Goal: Communication & Community: Participate in discussion

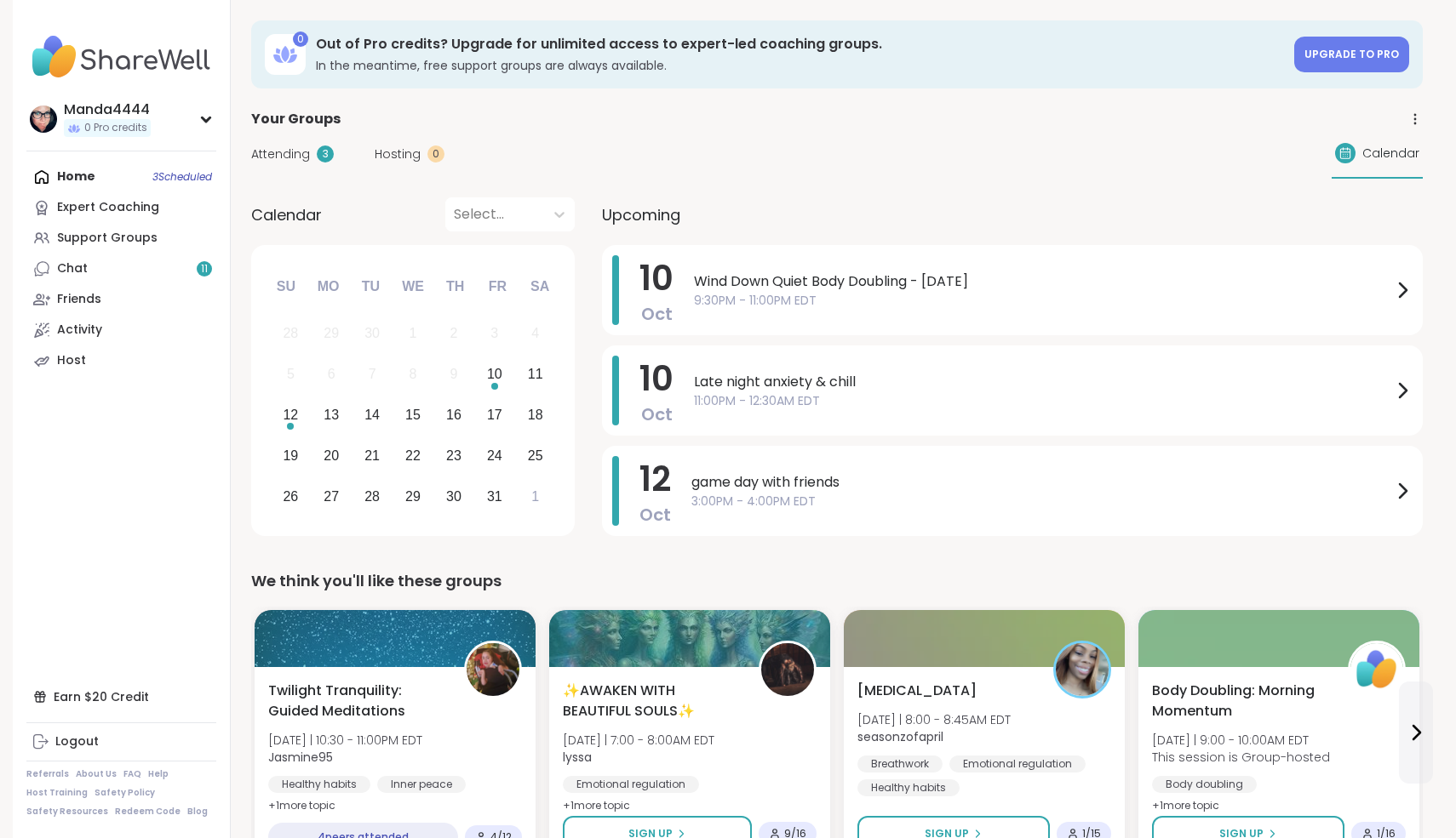
click at [102, 182] on div "Home 3 Scheduled Expert Coaching Support Groups Chat 11 Friends Activity Host" at bounding box center [121, 269] width 190 height 215
click at [94, 178] on div "Home 3 Scheduled Expert Coaching Support Groups Chat 11 Friends Activity Host" at bounding box center [121, 269] width 190 height 215
click at [106, 253] on link "Support Groups" at bounding box center [121, 237] width 190 height 30
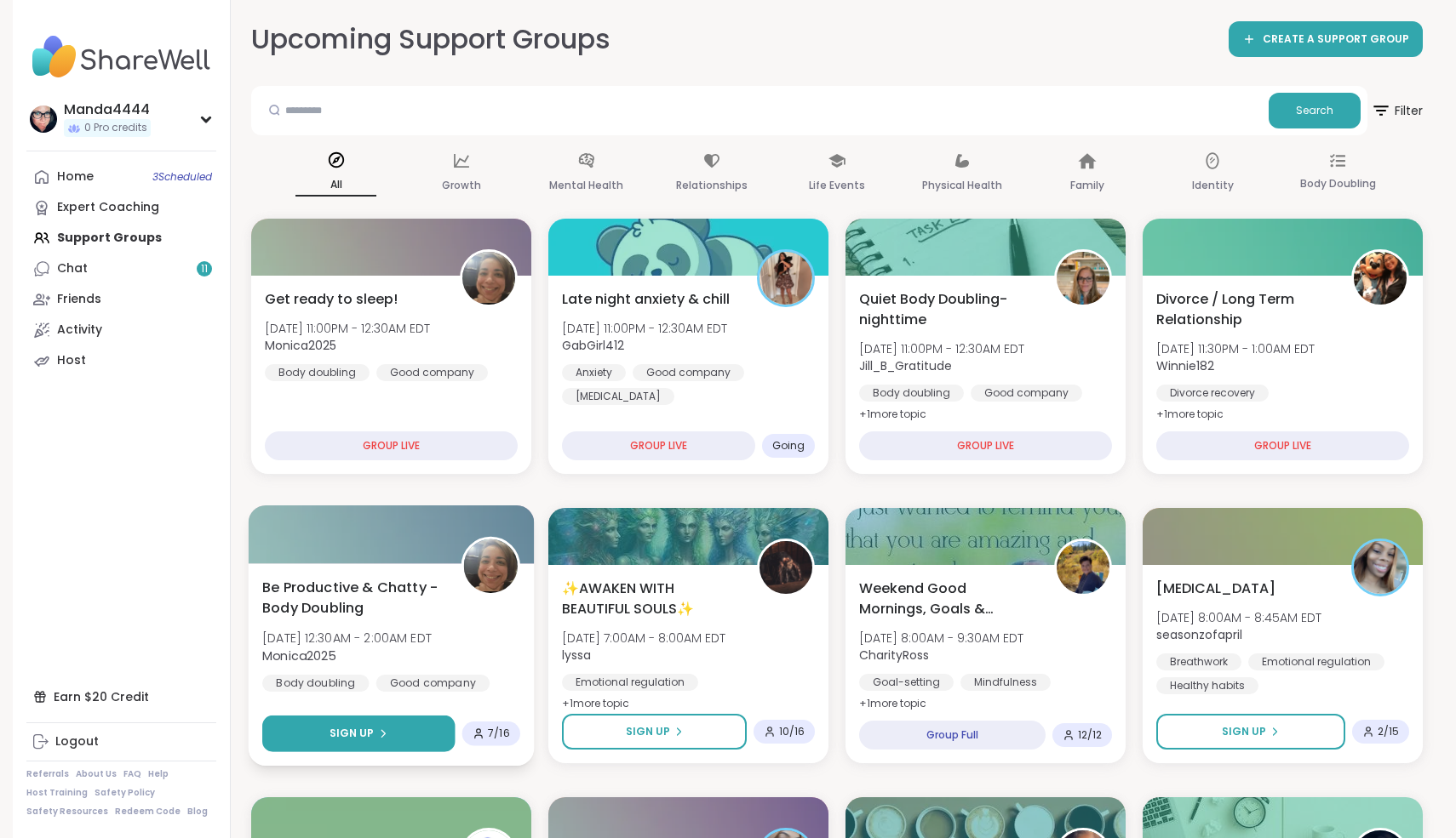
click at [375, 732] on div "Sign Up" at bounding box center [358, 733] width 59 height 16
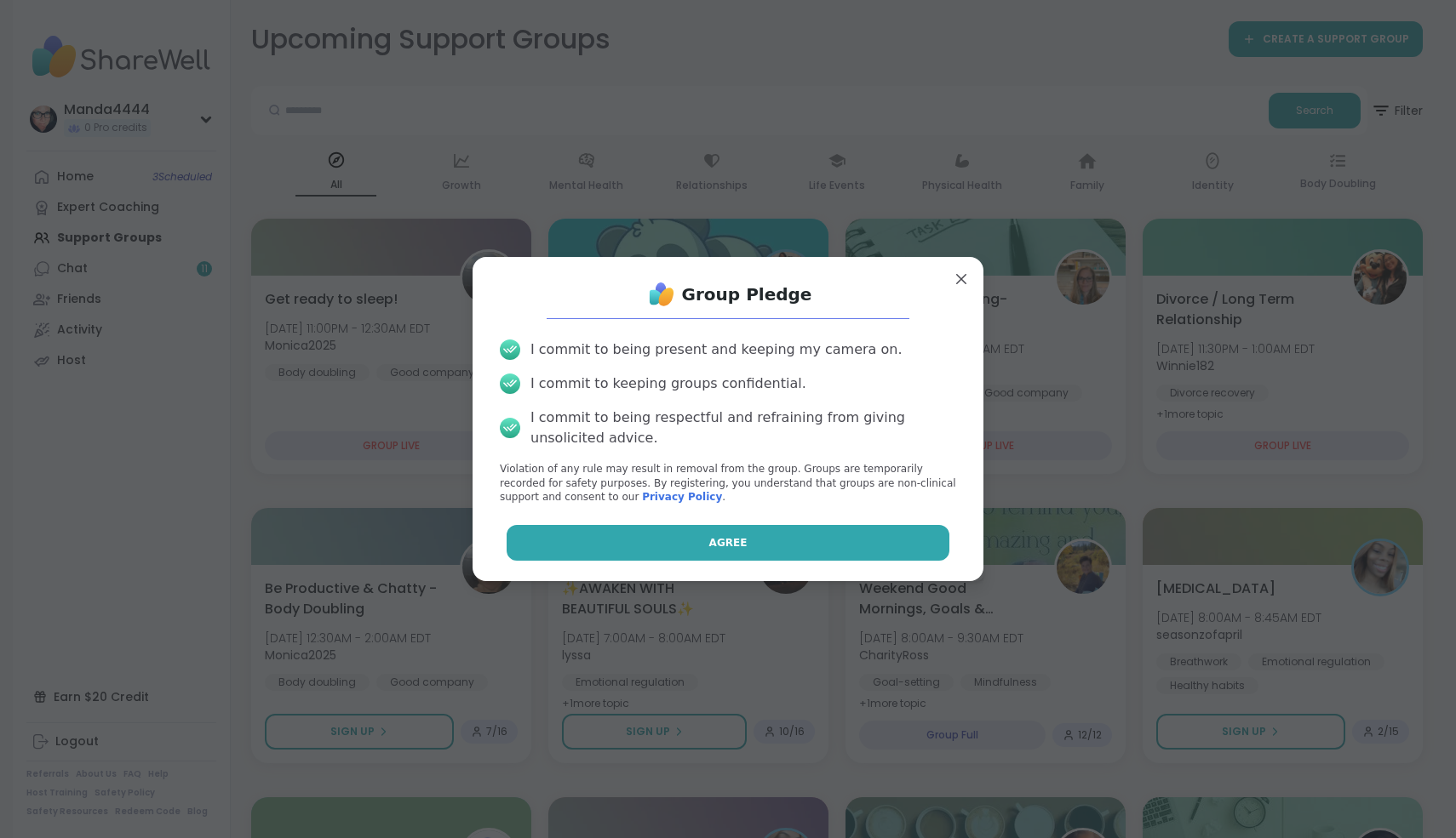
click at [749, 551] on button "Agree" at bounding box center [728, 543] width 444 height 36
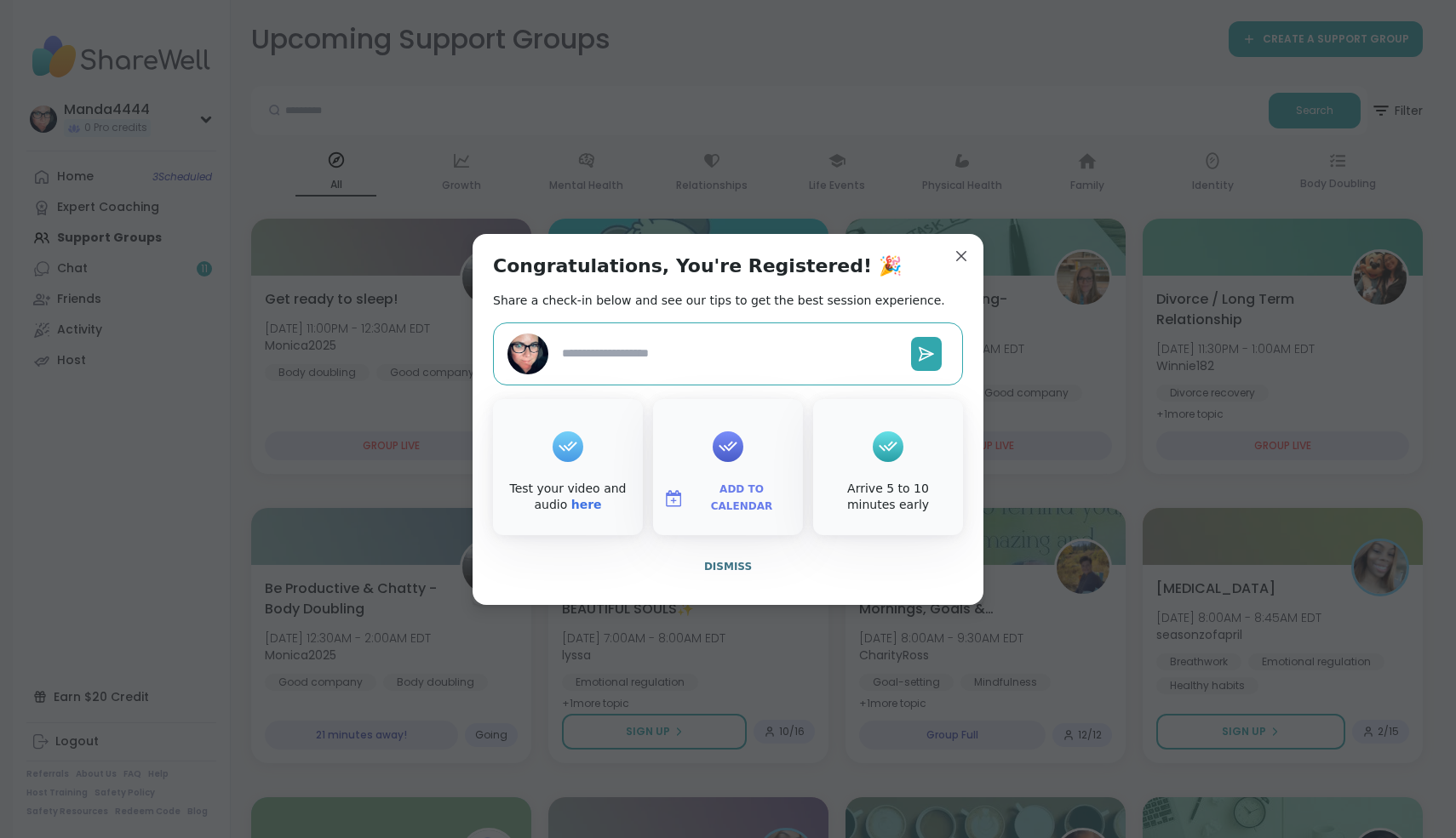
type textarea "*"
click at [730, 499] on span "Add to Calendar" at bounding box center [741, 498] width 102 height 33
click at [729, 317] on button "Apple Calendar" at bounding box center [727, 307] width 129 height 38
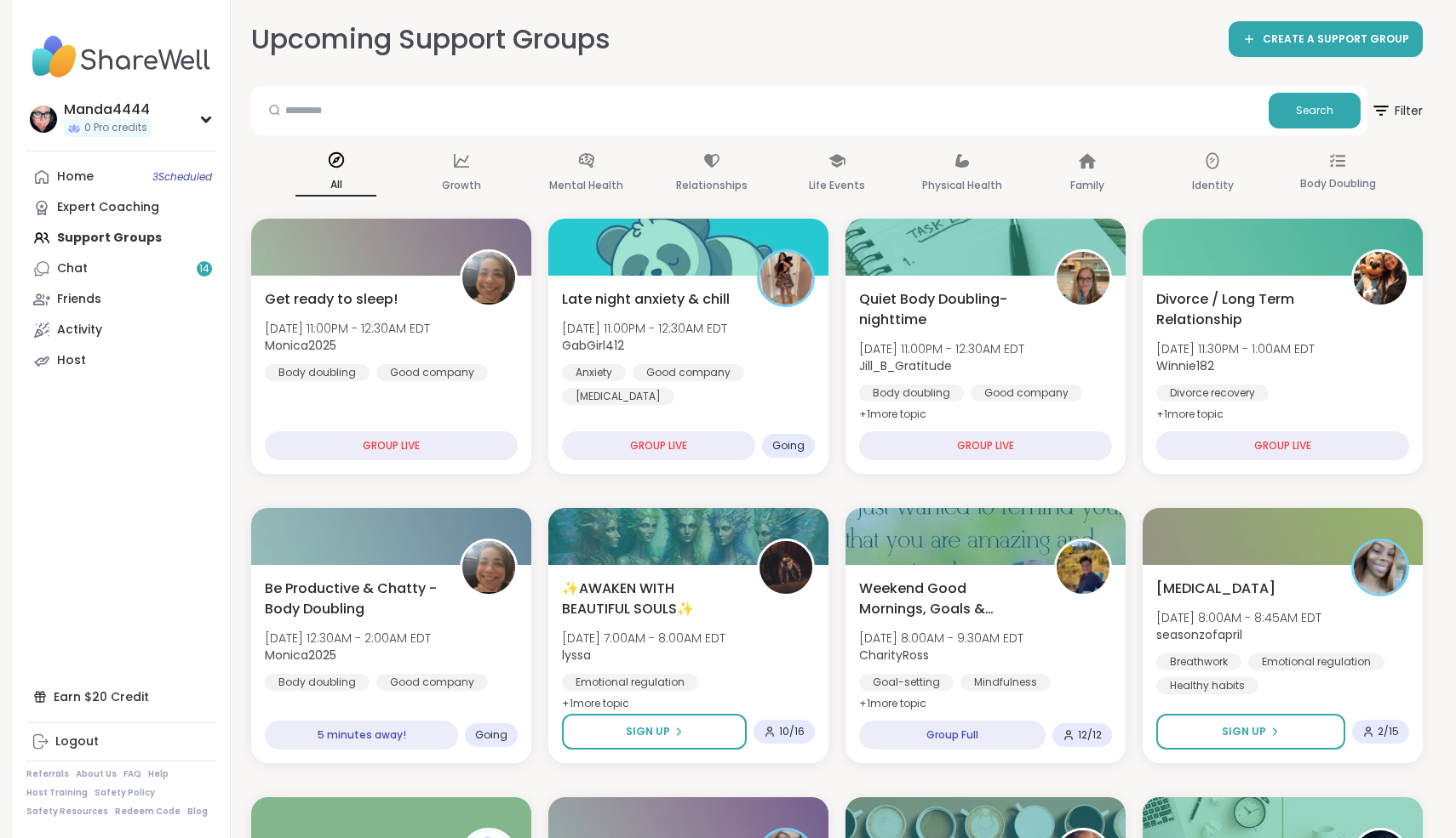
click at [84, 177] on div "Home 3 Scheduled" at bounding box center [75, 177] width 37 height 17
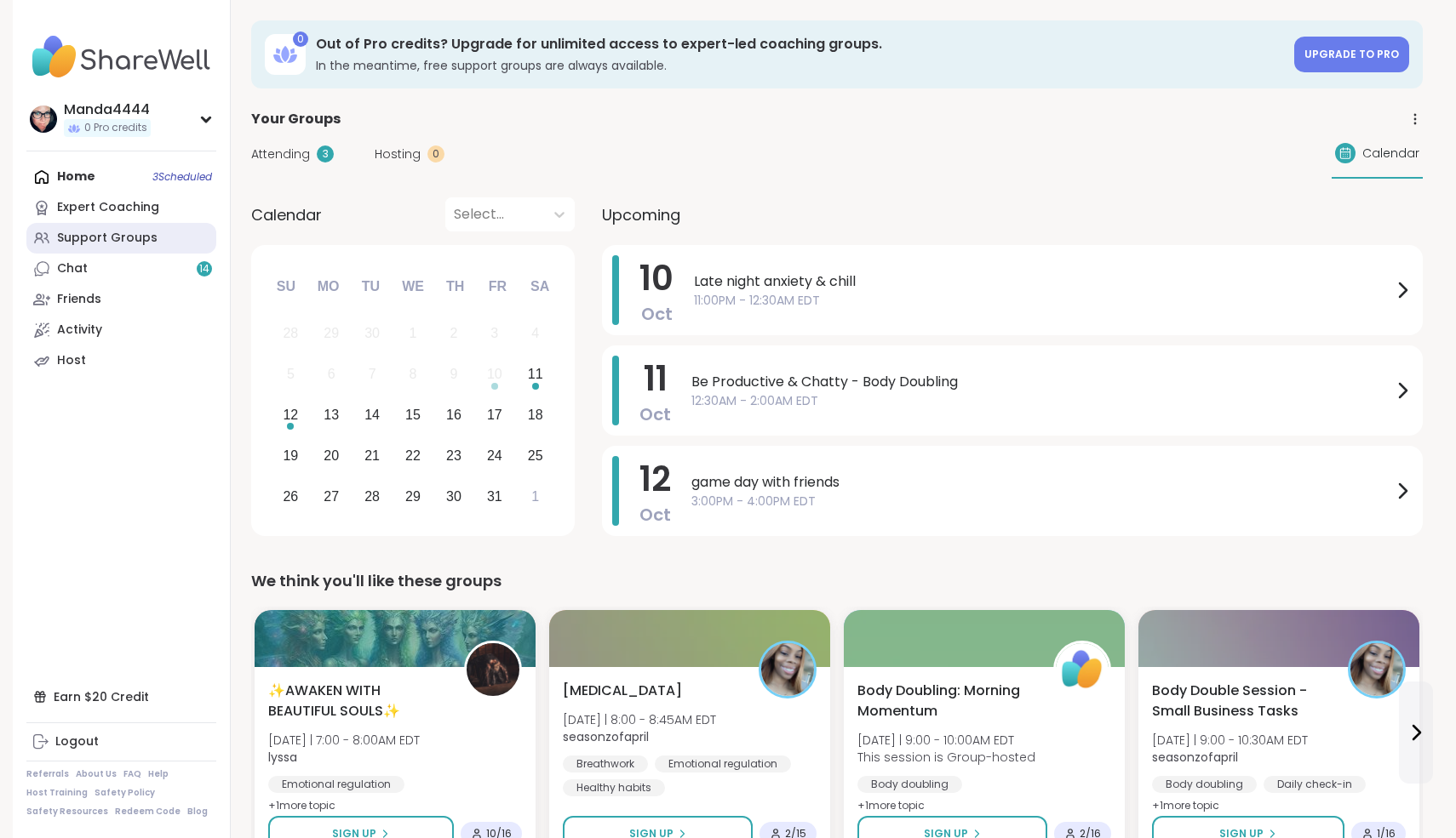
click at [130, 242] on div "Support Groups" at bounding box center [107, 238] width 101 height 17
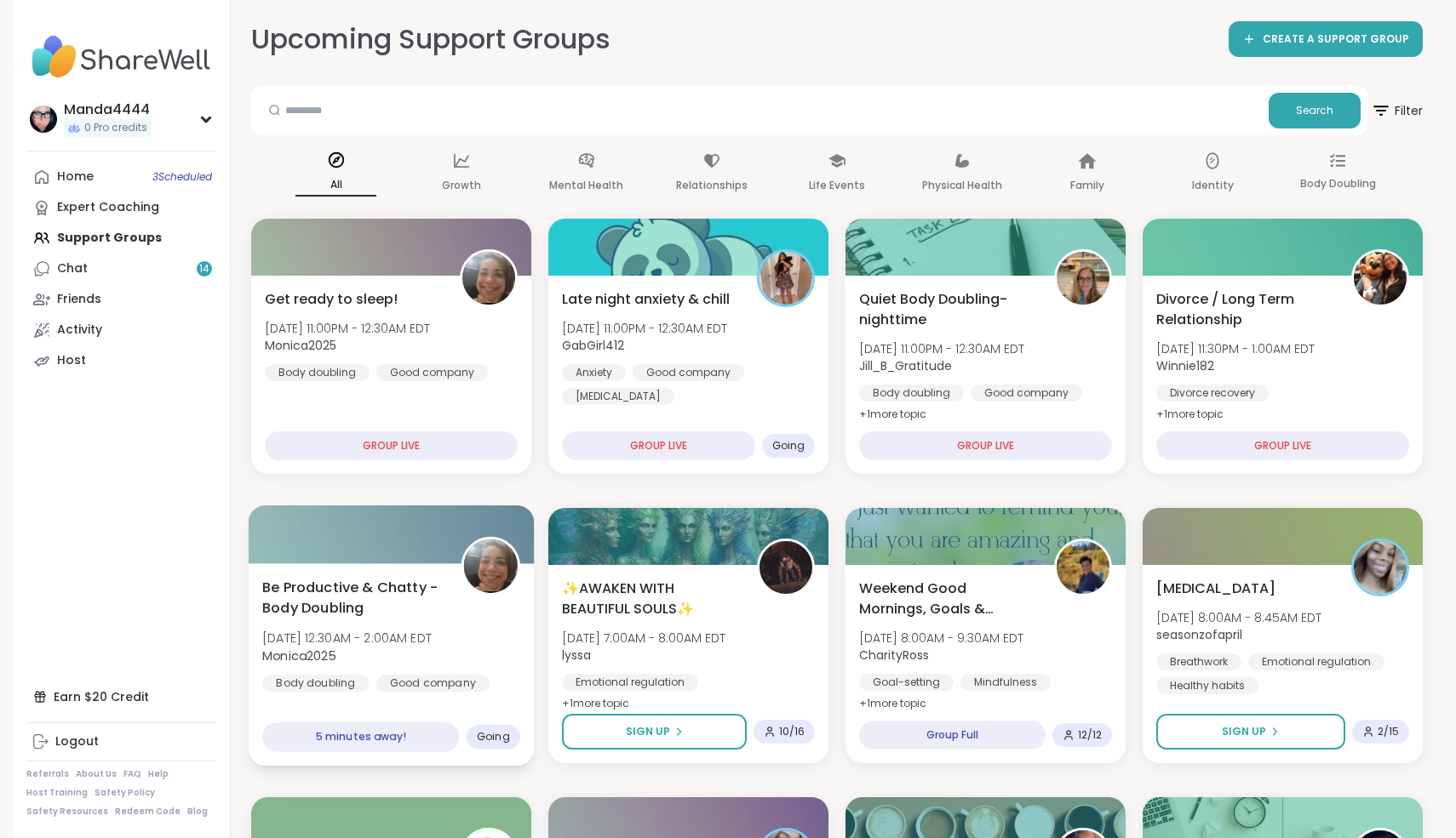
click at [388, 604] on span "Be Productive & Chatty - Body Doubling" at bounding box center [352, 597] width 180 height 41
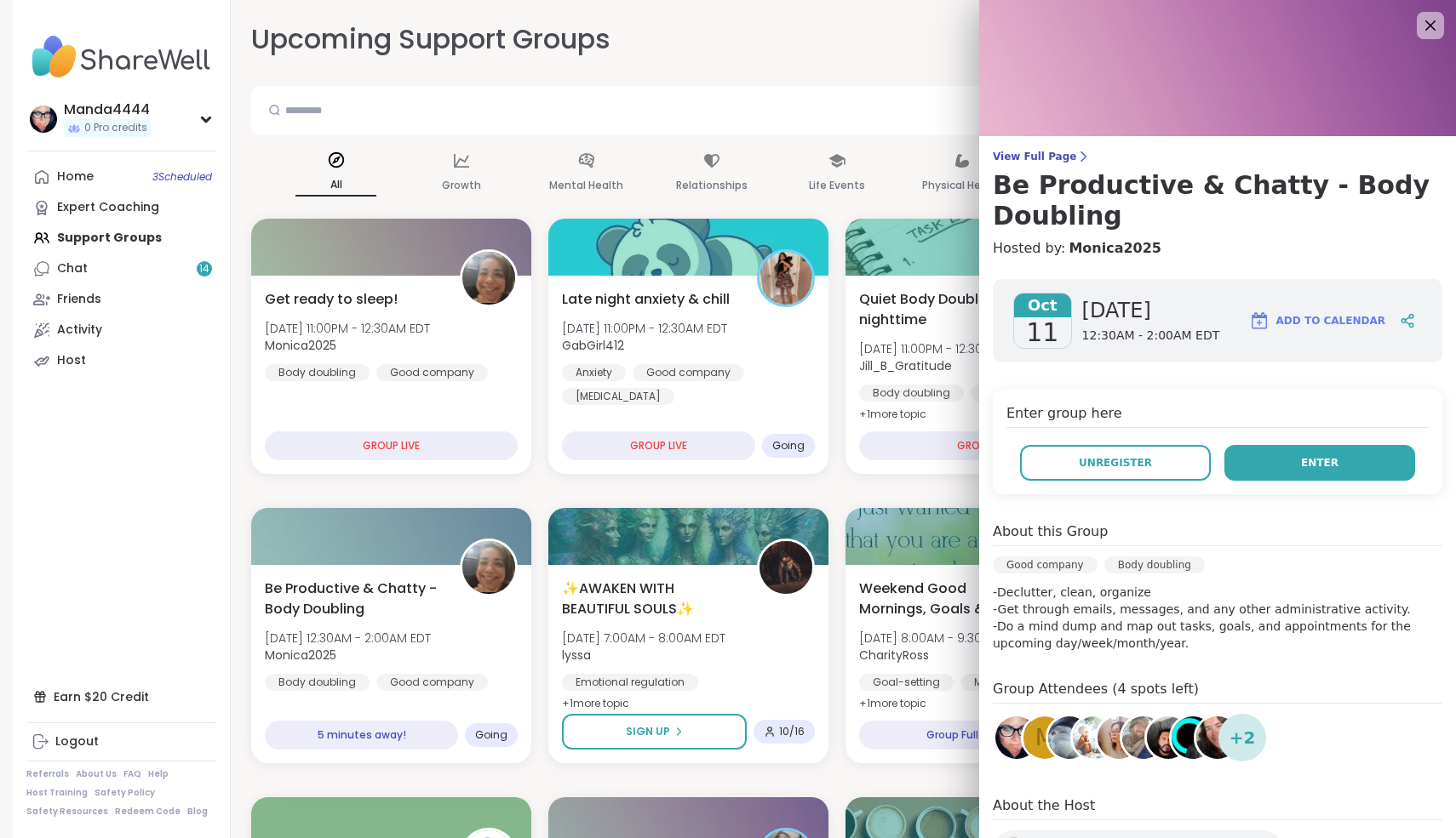
click at [1342, 465] on button "Enter" at bounding box center [1319, 463] width 191 height 36
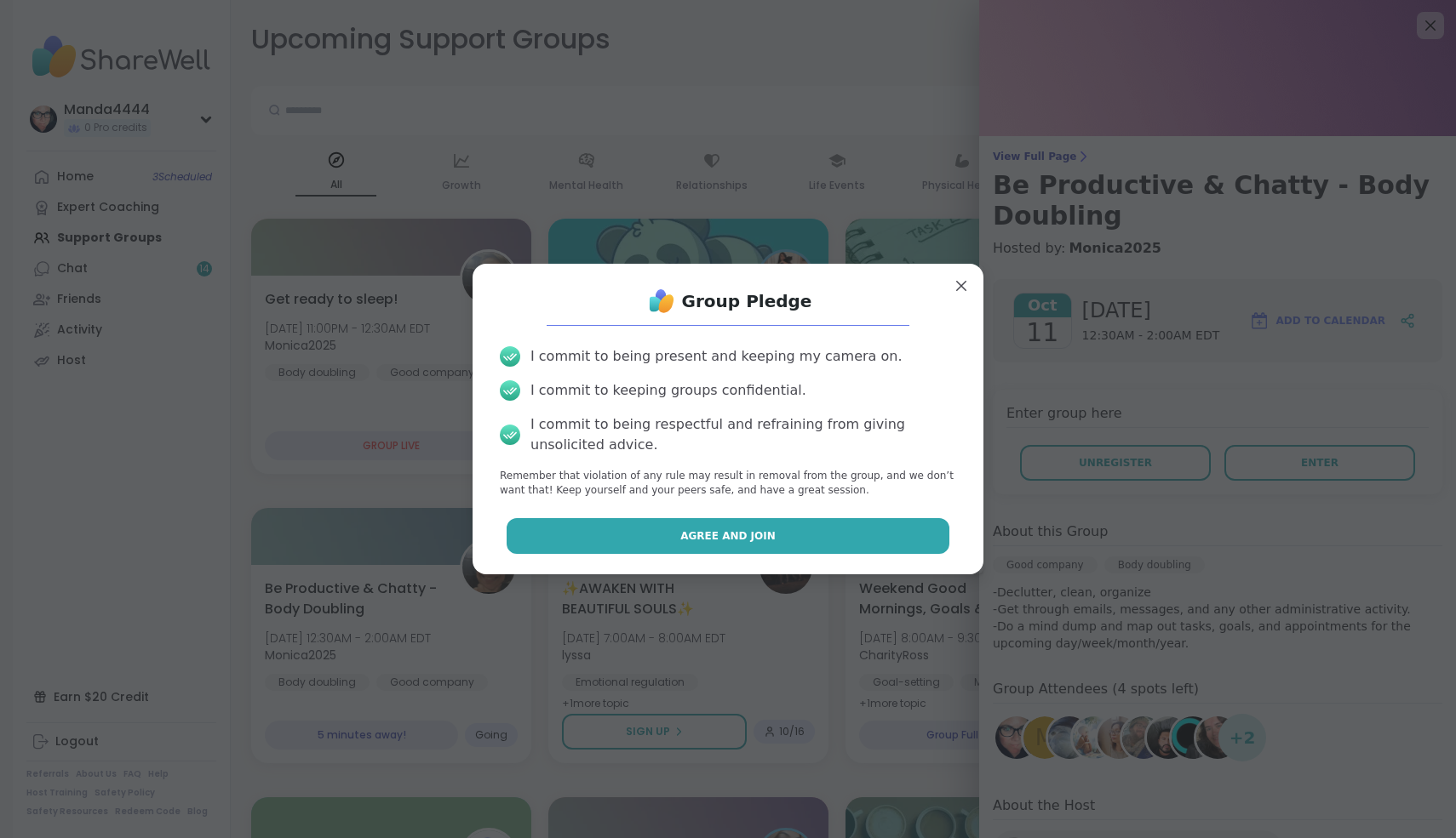
click at [838, 532] on button "Agree and Join" at bounding box center [728, 535] width 444 height 36
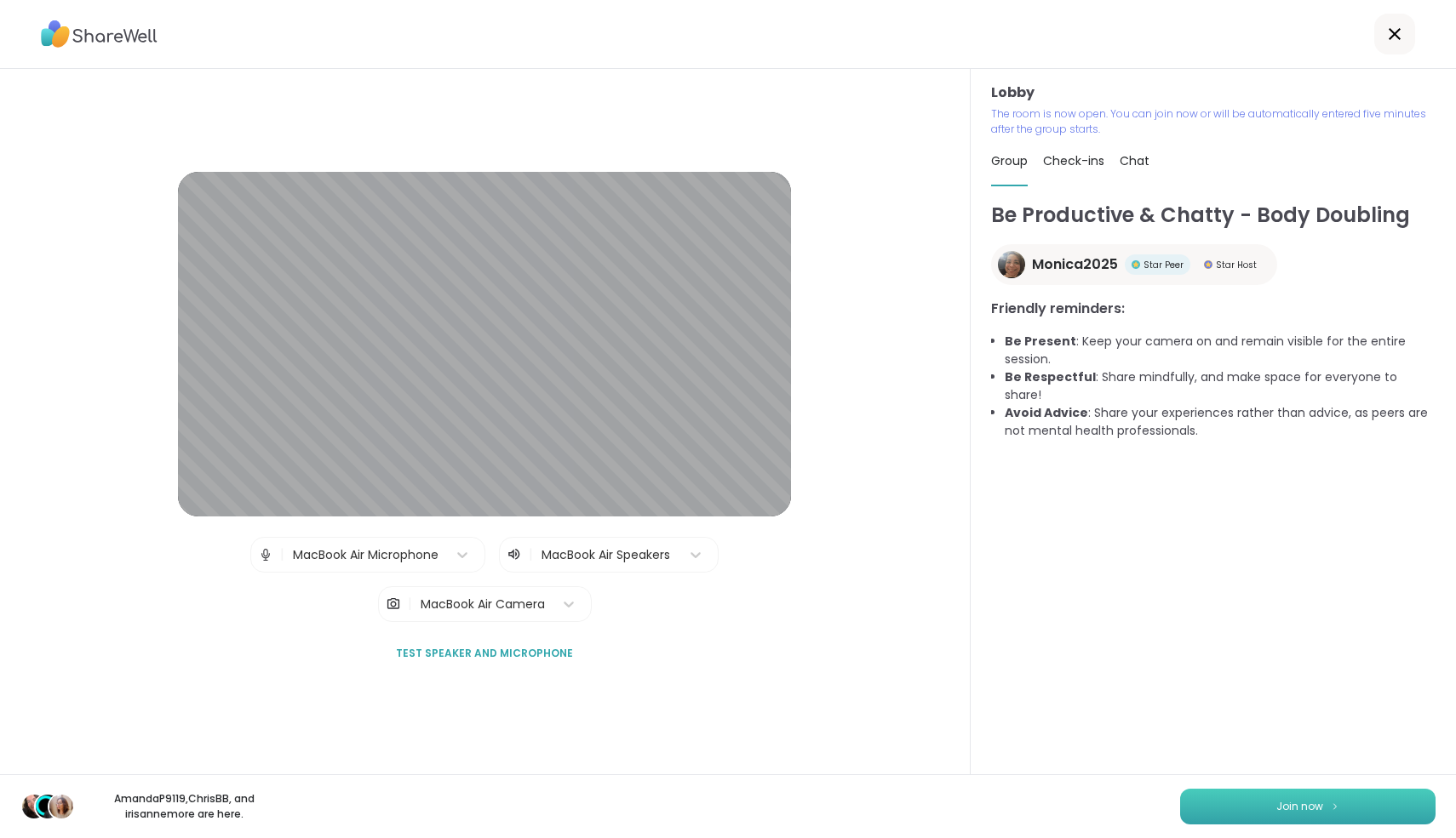
click at [1245, 802] on button "Join now" at bounding box center [1307, 807] width 256 height 36
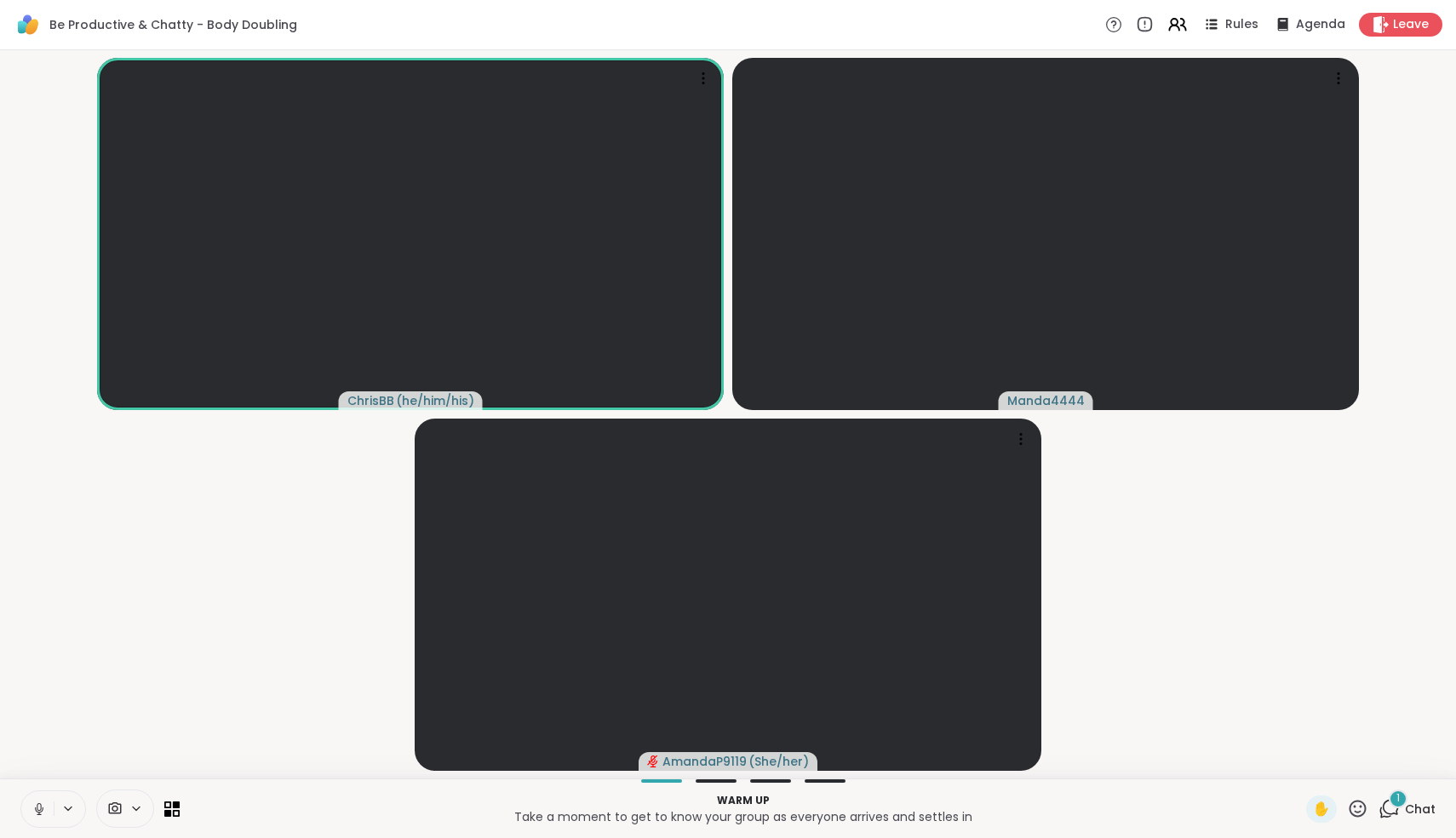
click at [37, 810] on icon at bounding box center [39, 810] width 8 height 6
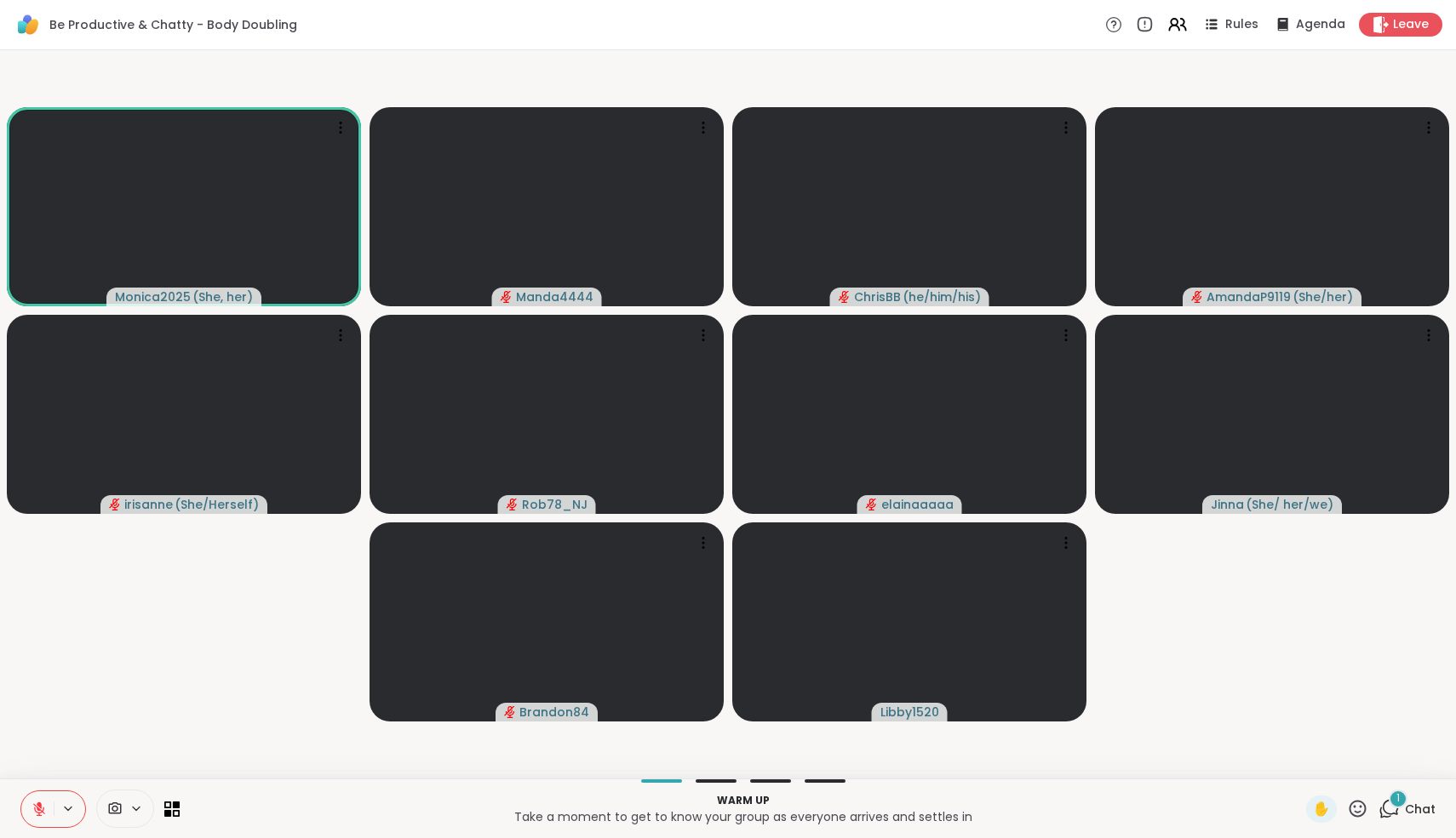
click at [37, 810] on icon at bounding box center [39, 810] width 16 height 16
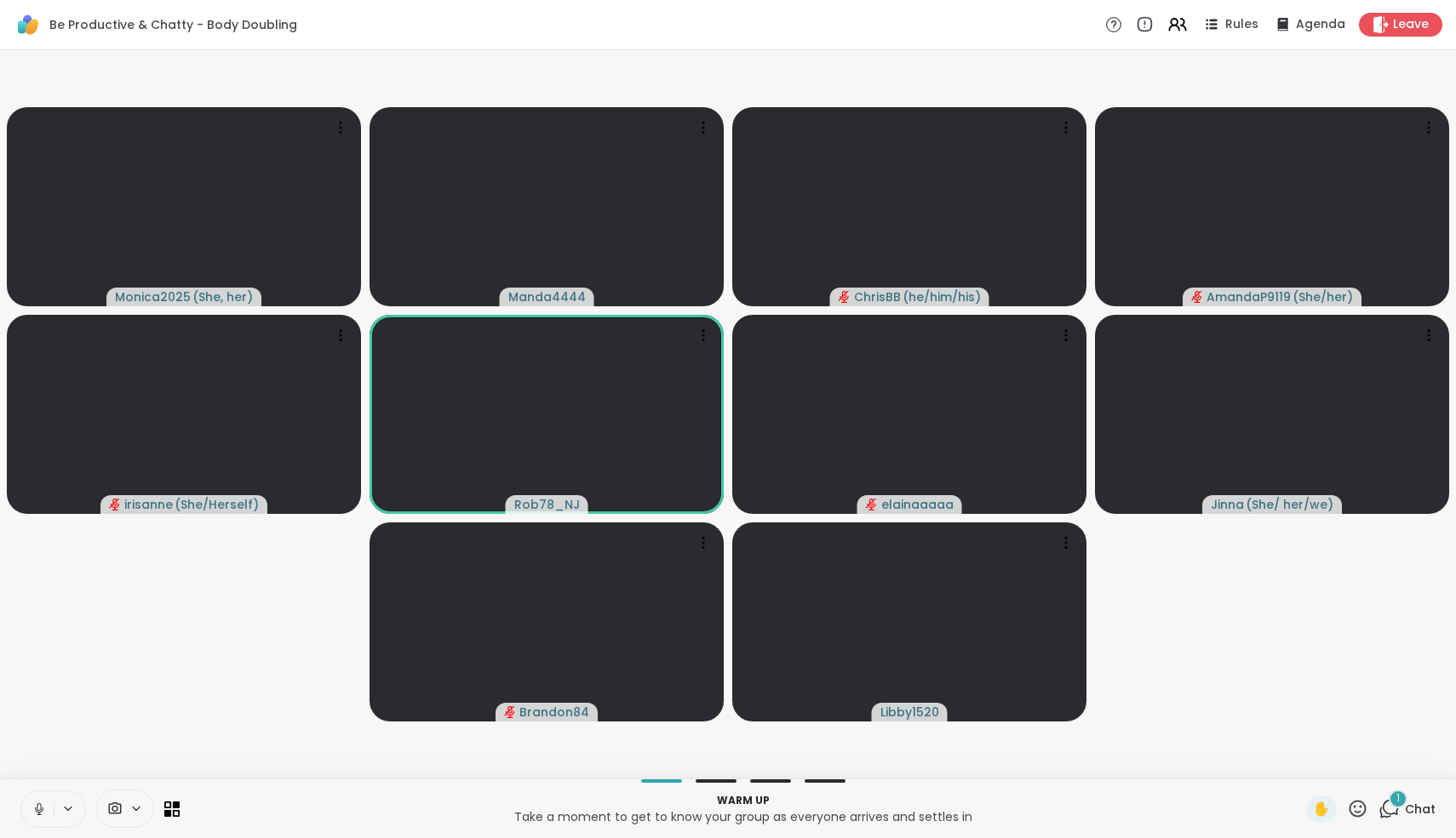
click at [37, 810] on icon at bounding box center [39, 810] width 8 height 6
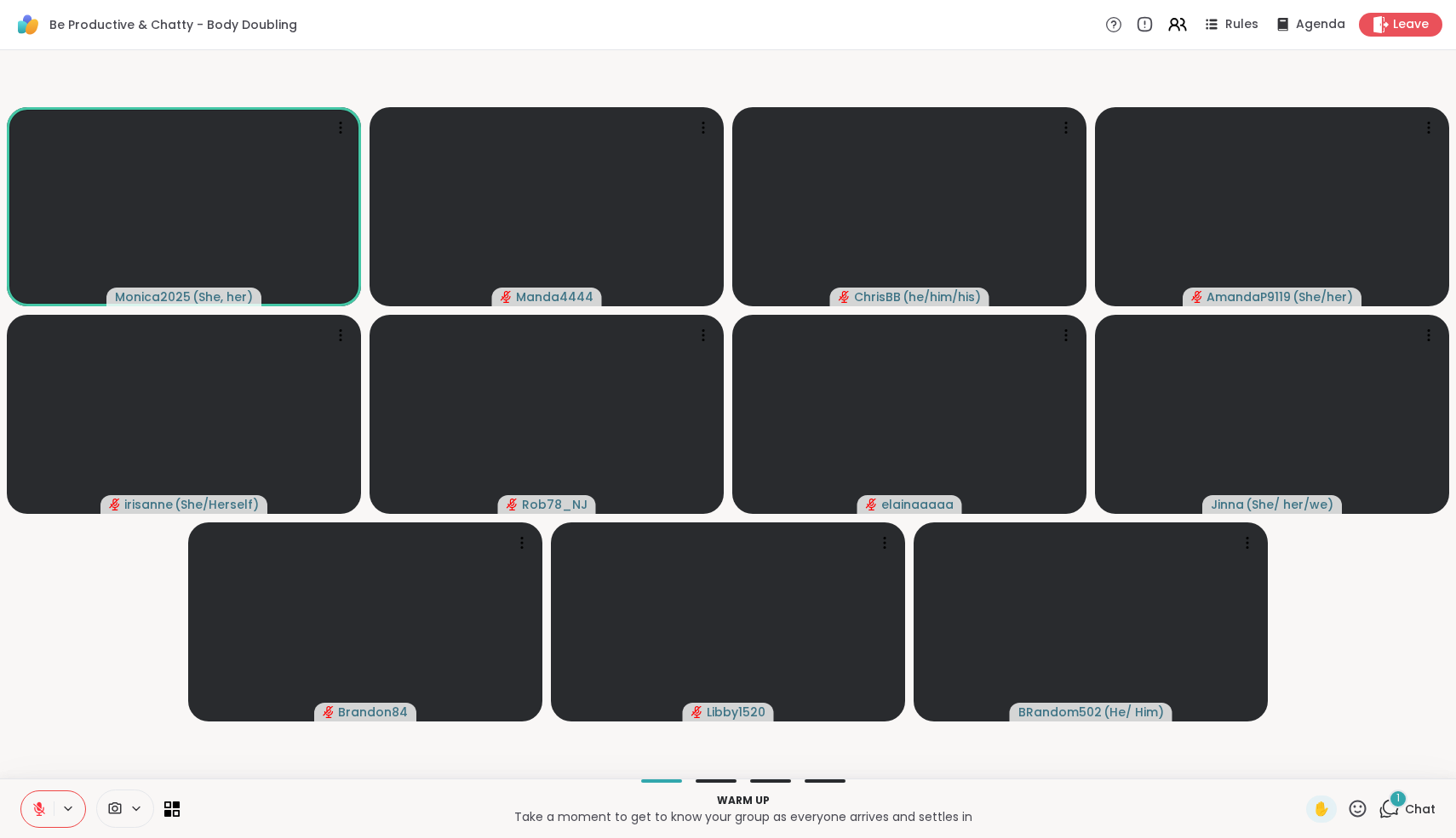
click at [37, 810] on icon at bounding box center [39, 810] width 16 height 16
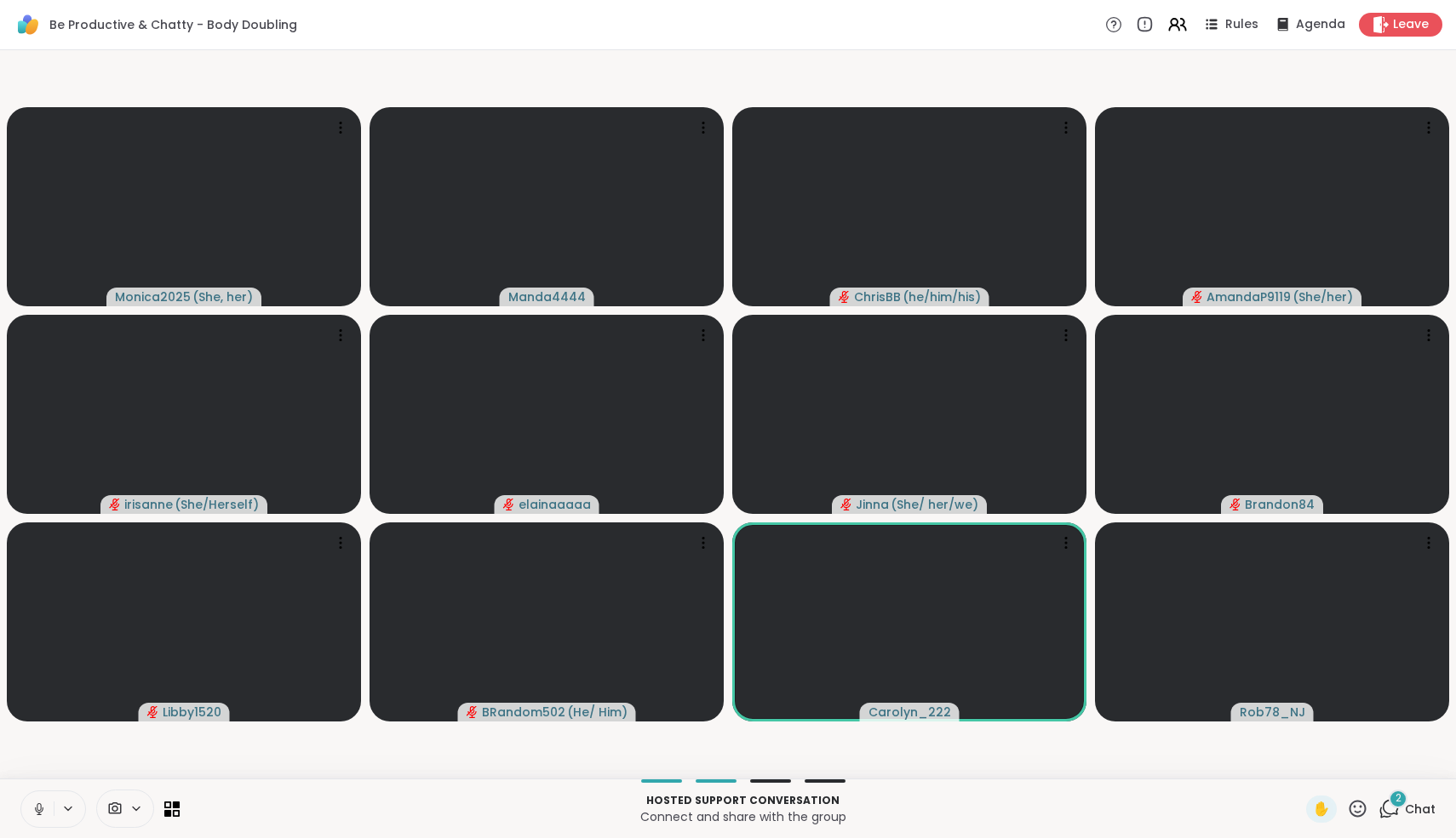
click at [37, 810] on icon at bounding box center [39, 810] width 8 height 6
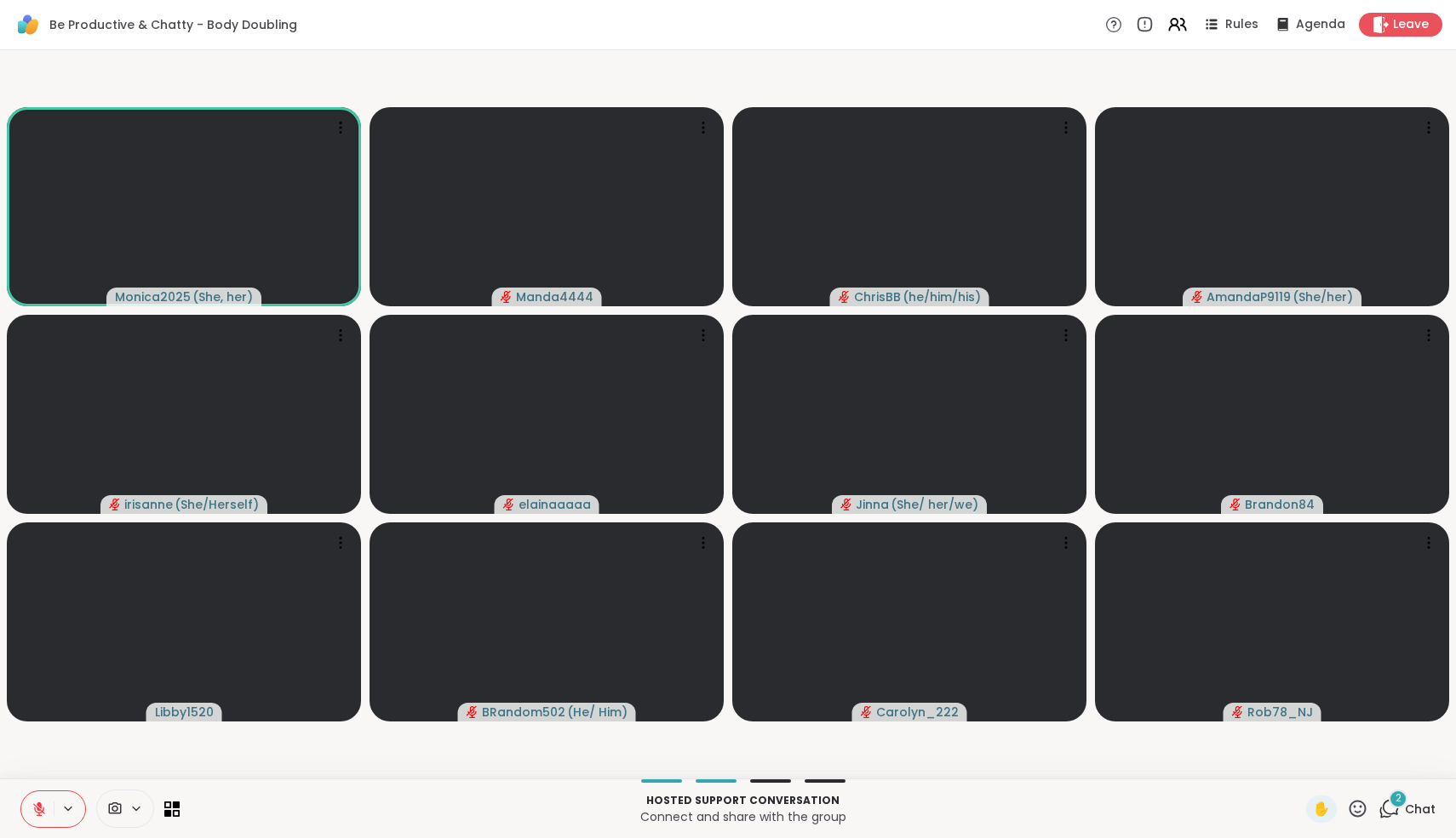
click at [37, 810] on icon at bounding box center [39, 810] width 16 height 16
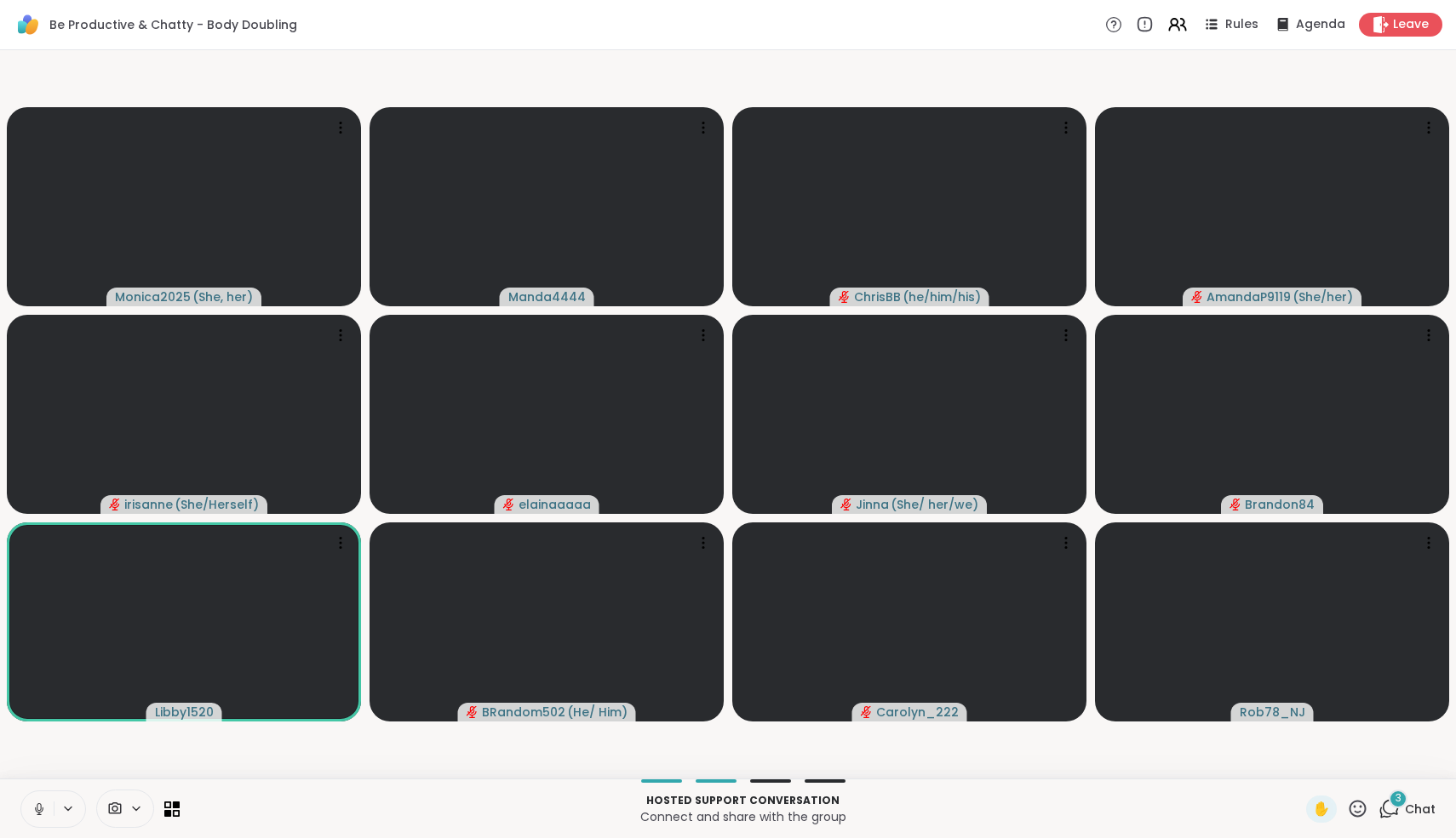
click at [37, 810] on icon at bounding box center [39, 810] width 8 height 6
click at [37, 810] on icon at bounding box center [39, 810] width 16 height 16
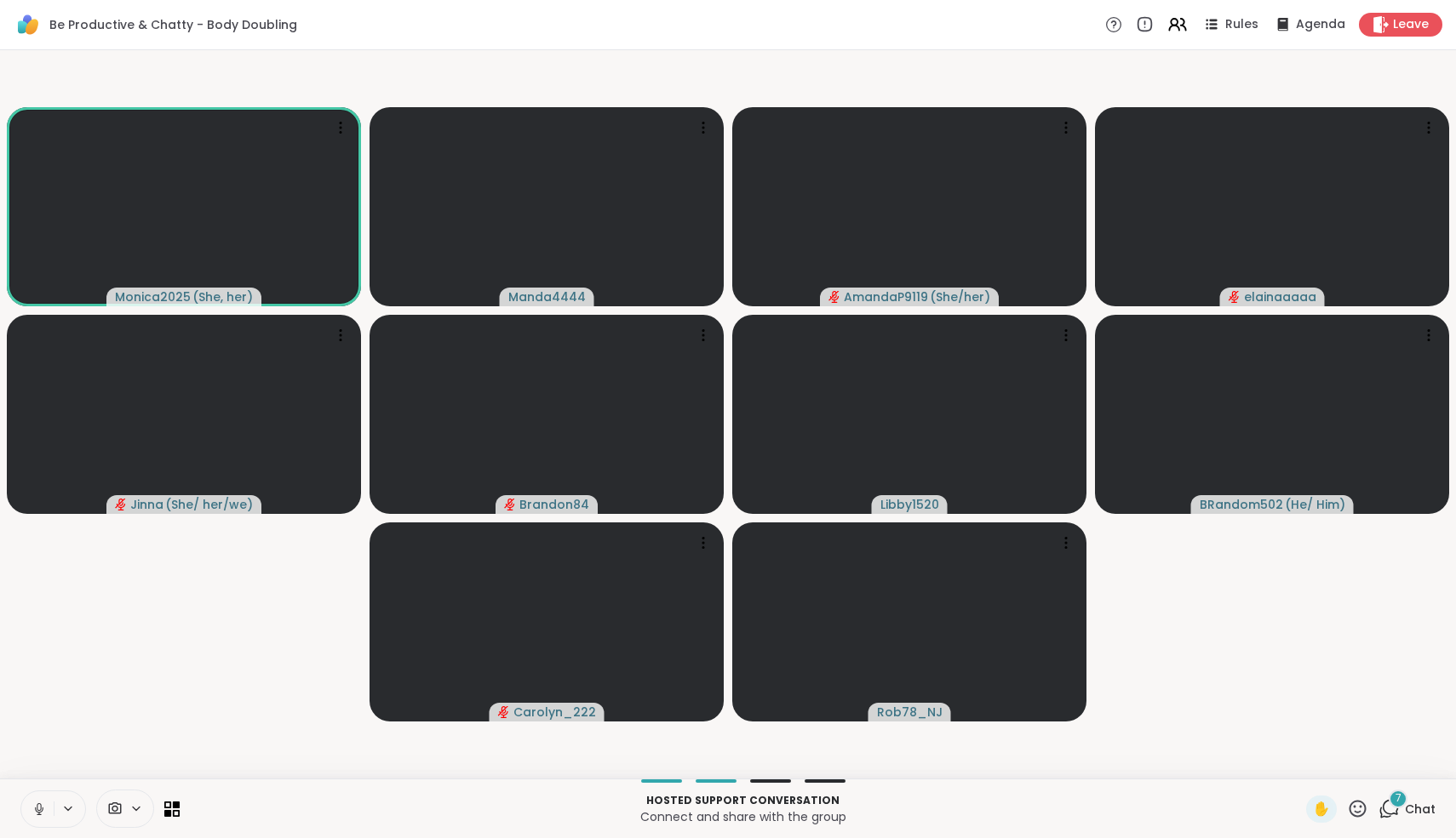
click at [36, 808] on icon at bounding box center [39, 810] width 8 height 6
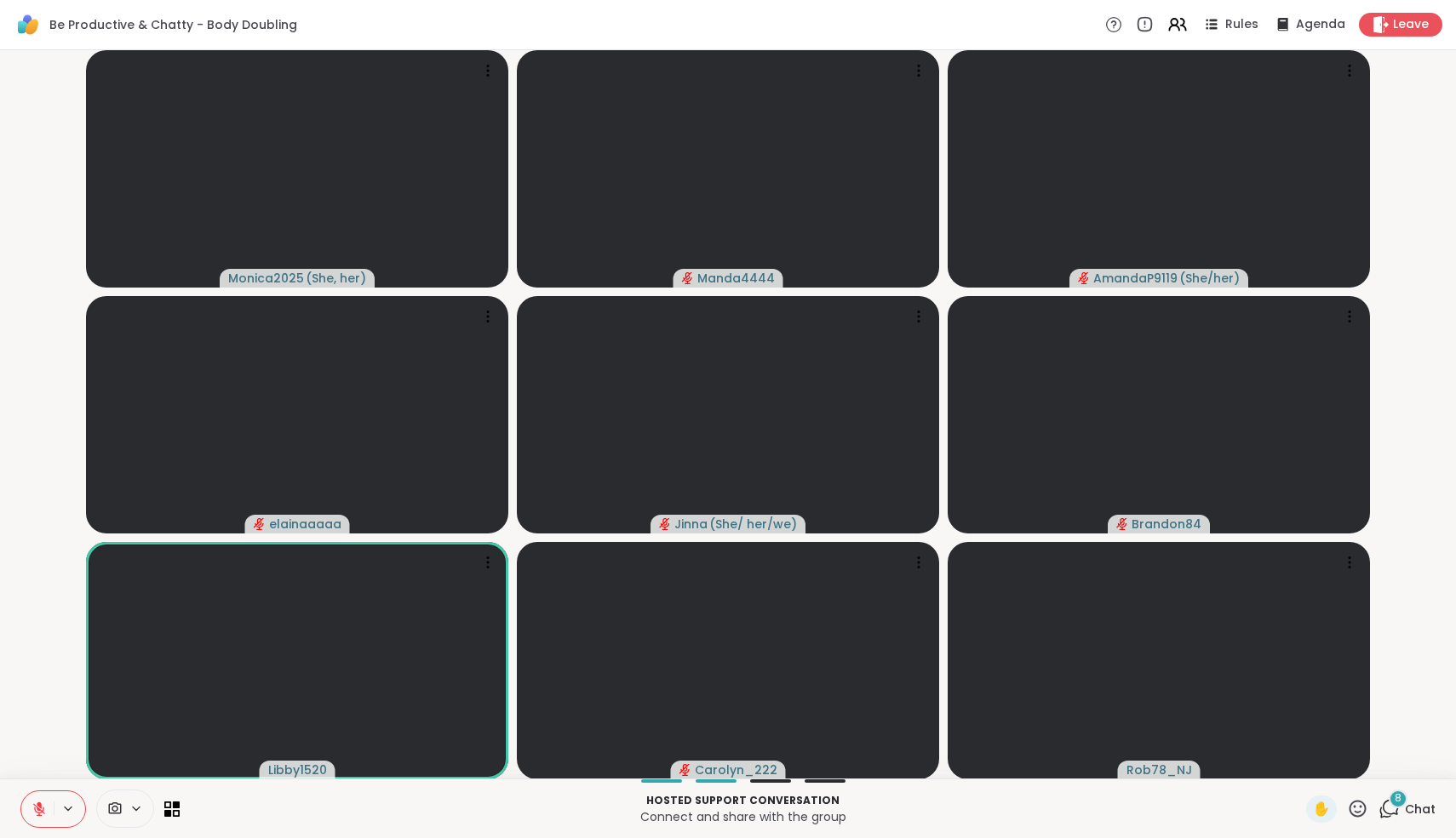
click at [36, 808] on icon at bounding box center [39, 810] width 16 height 16
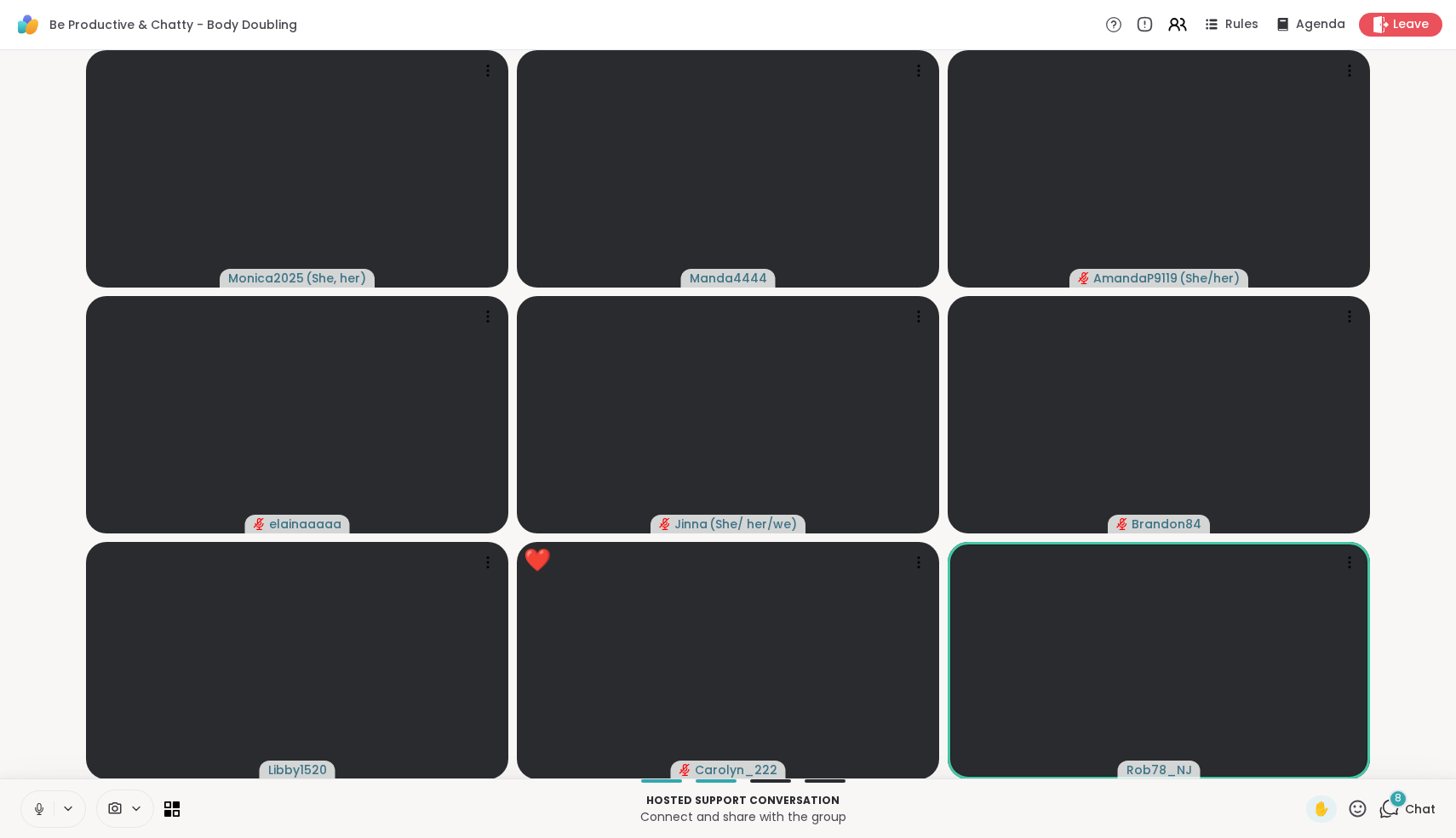
click at [36, 808] on icon at bounding box center [39, 810] width 8 height 6
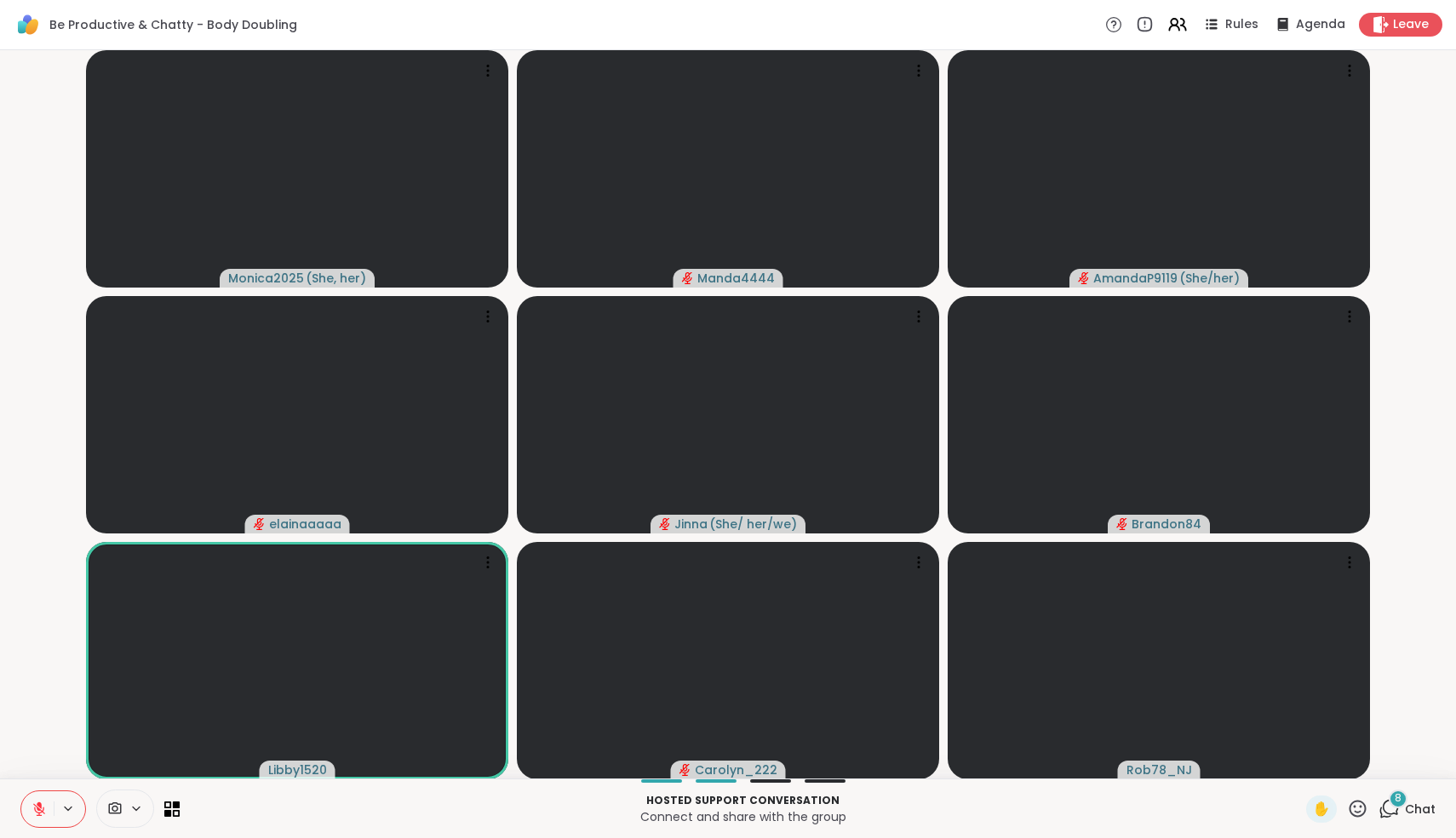
click at [36, 808] on icon at bounding box center [39, 810] width 16 height 16
click at [36, 808] on icon at bounding box center [39, 810] width 8 height 6
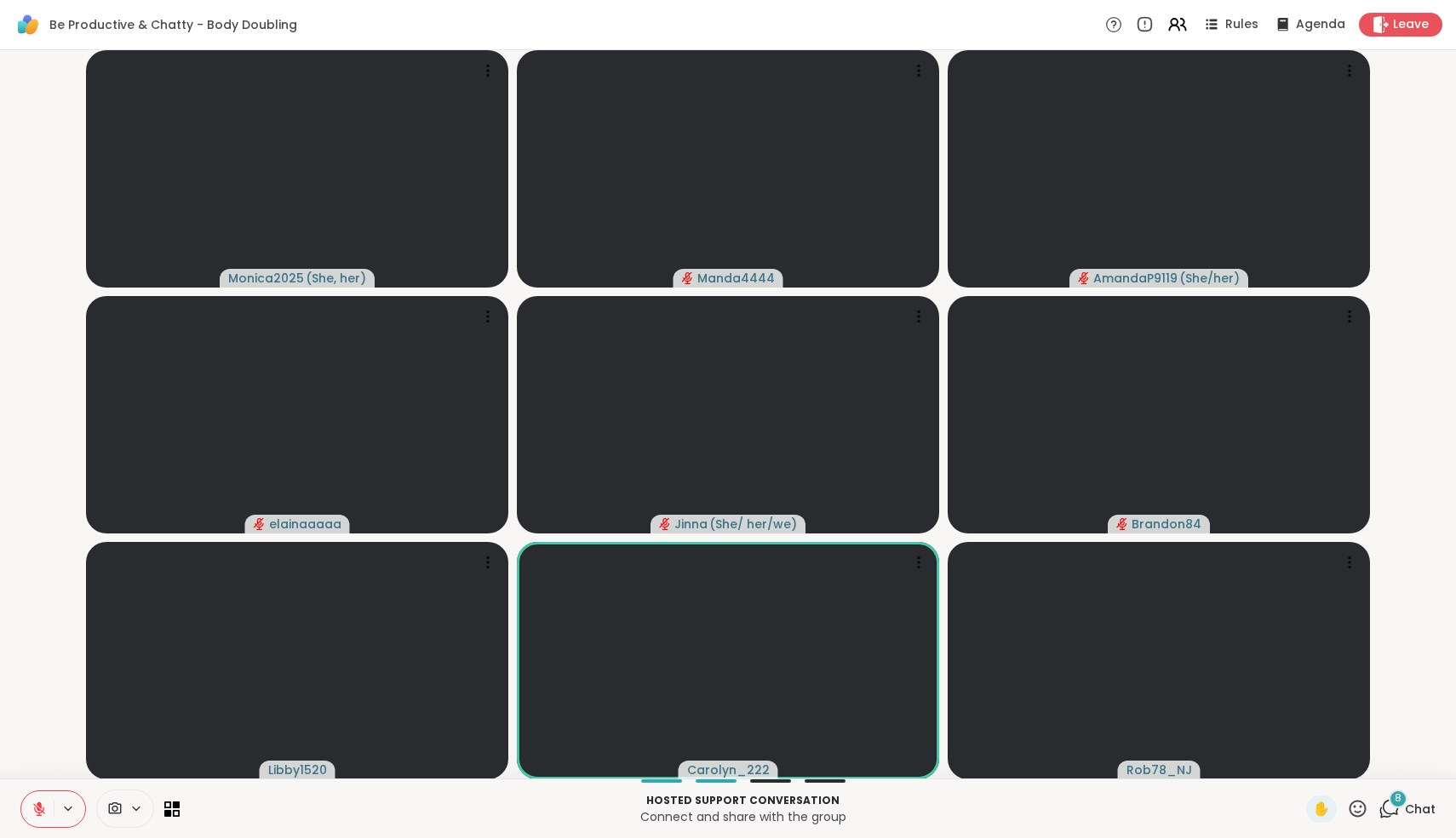
click at [36, 808] on icon at bounding box center [39, 810] width 16 height 16
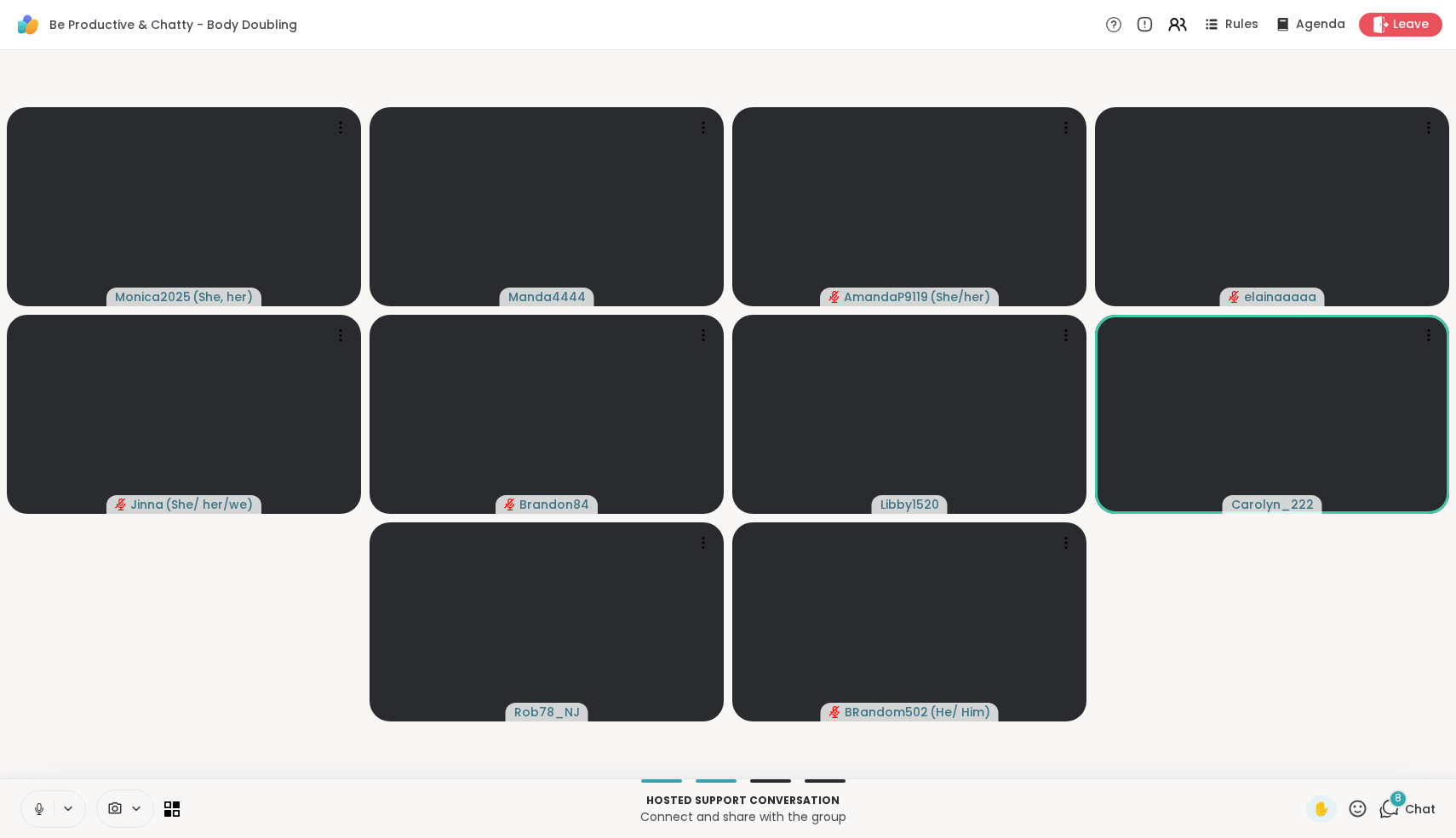
click at [36, 808] on icon at bounding box center [39, 810] width 8 height 6
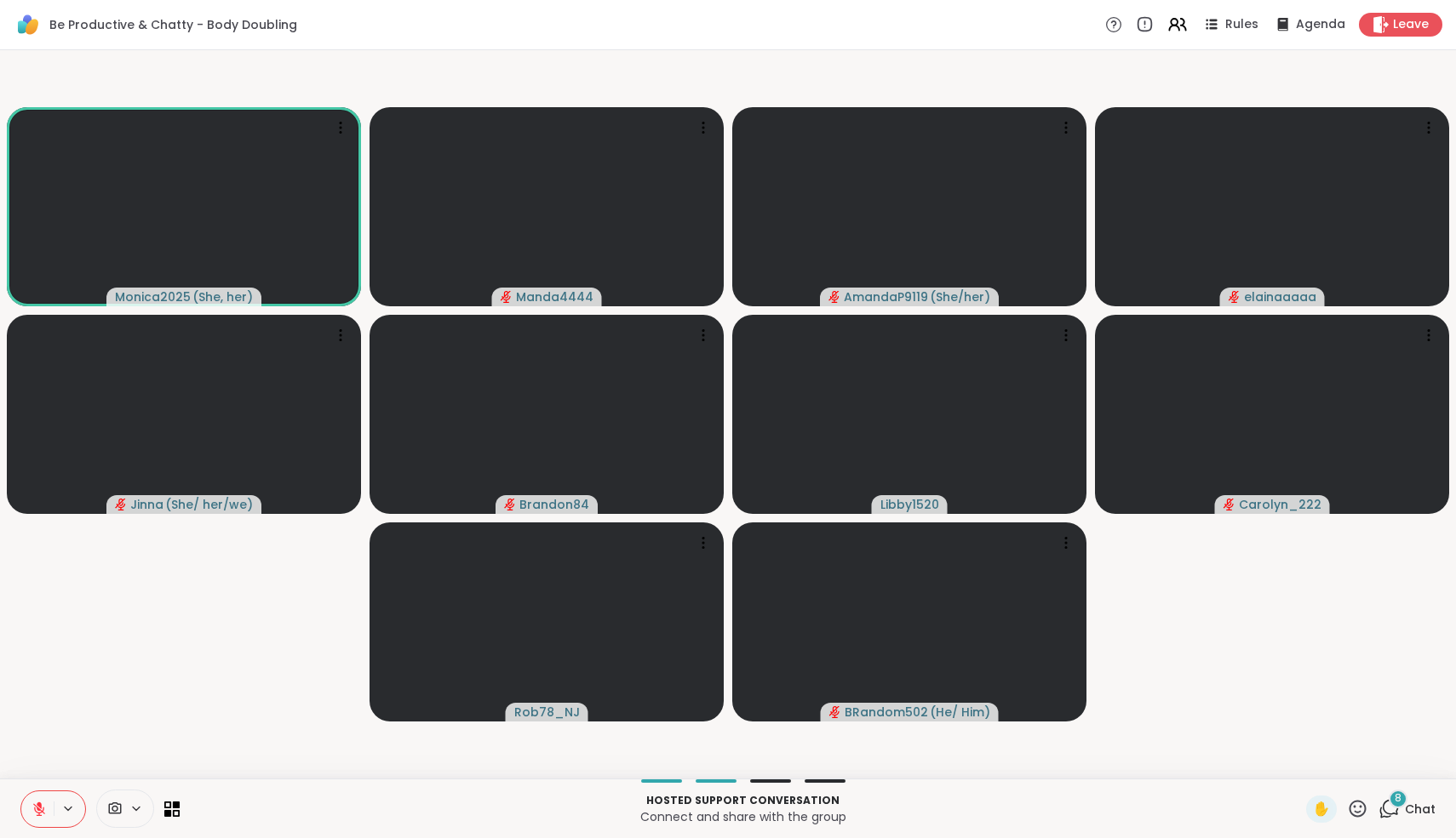
click at [36, 808] on icon at bounding box center [39, 810] width 16 height 16
click at [37, 812] on icon at bounding box center [39, 810] width 16 height 16
click at [1389, 806] on icon at bounding box center [1388, 809] width 21 height 21
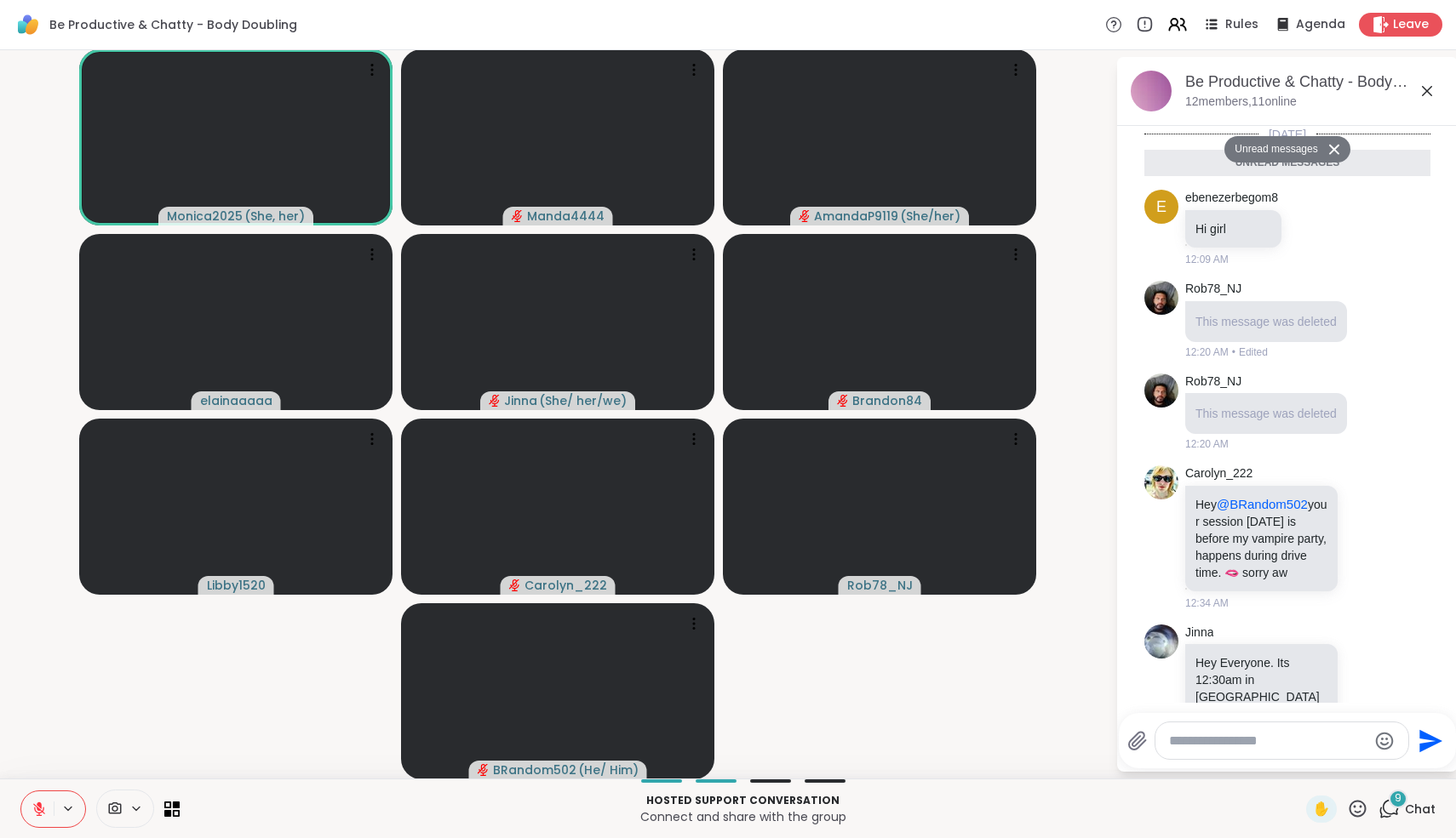
scroll to position [1403, 0]
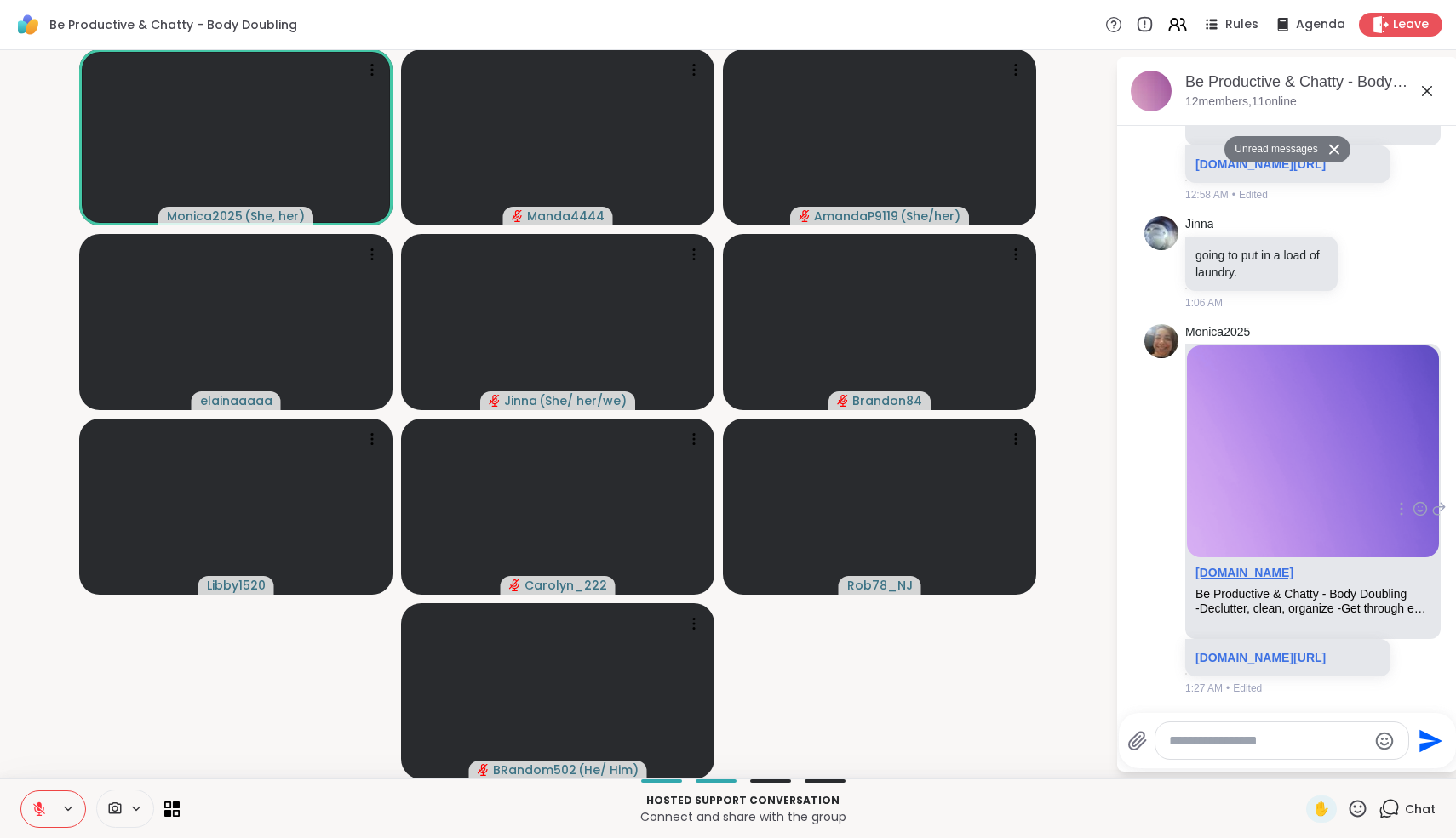
click at [1282, 566] on link "[DOMAIN_NAME]" at bounding box center [1243, 572] width 98 height 14
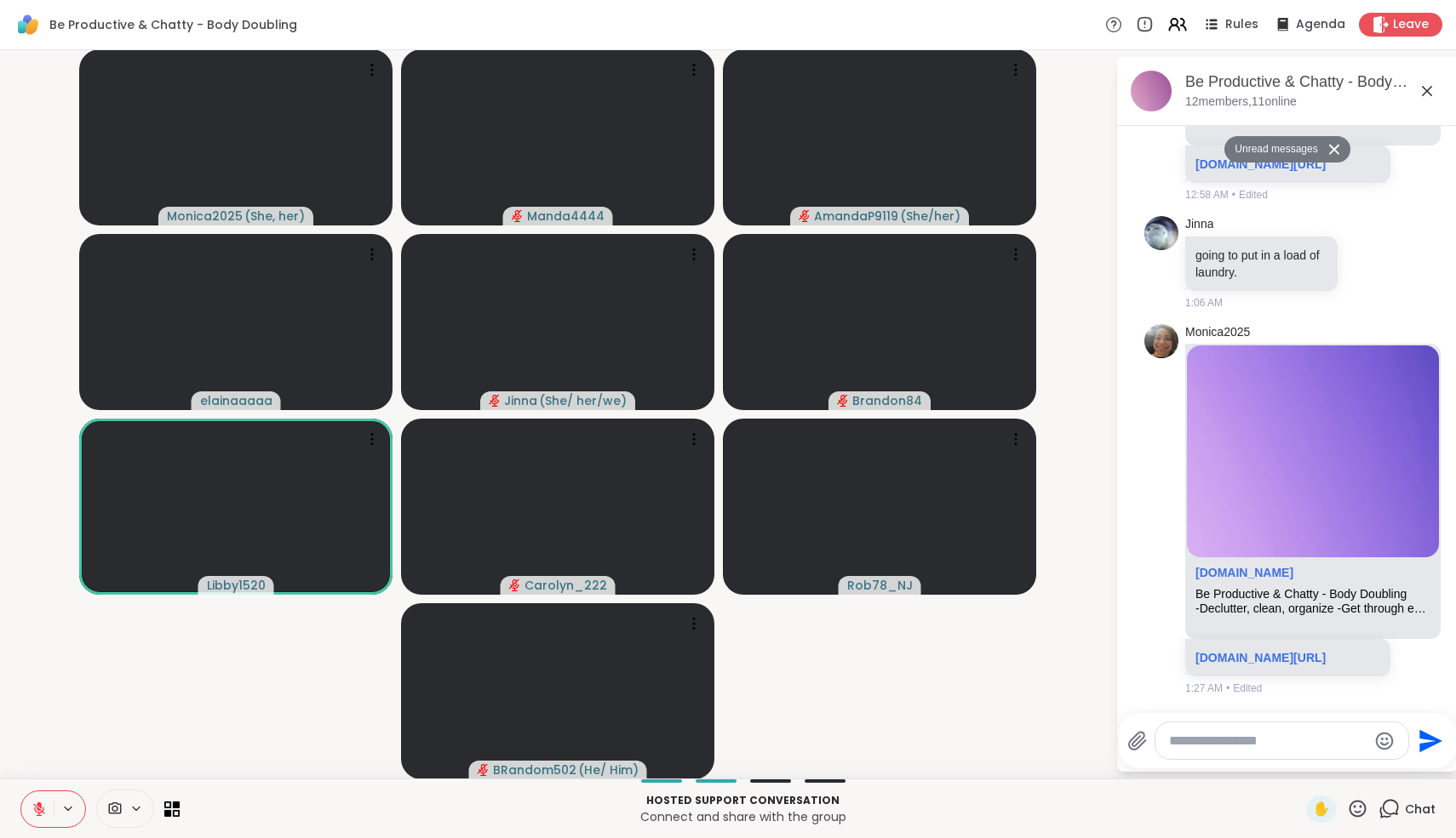
click at [37, 802] on icon at bounding box center [39, 810] width 16 height 16
click at [39, 810] on icon at bounding box center [39, 807] width 5 height 7
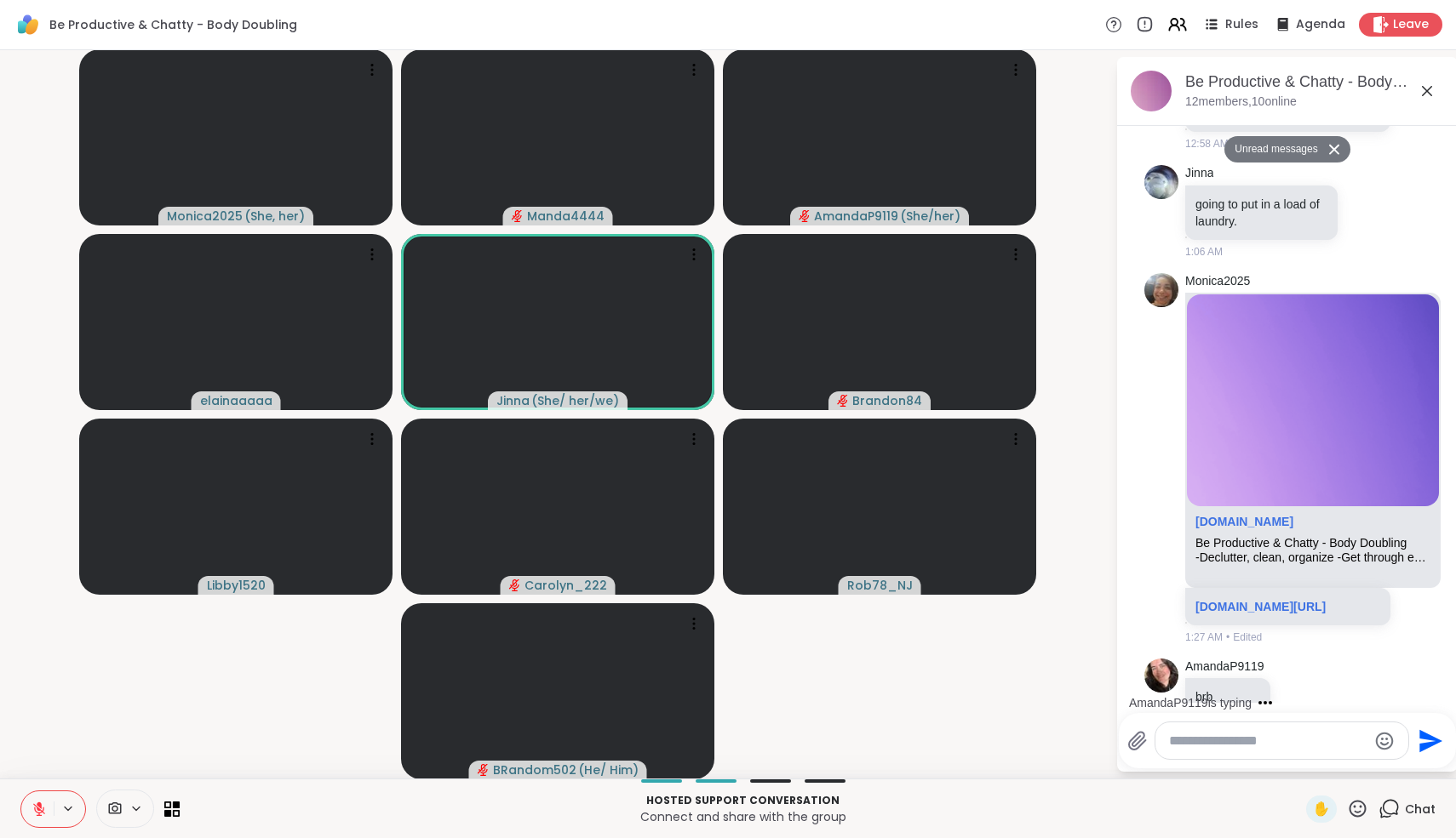
scroll to position [1453, 0]
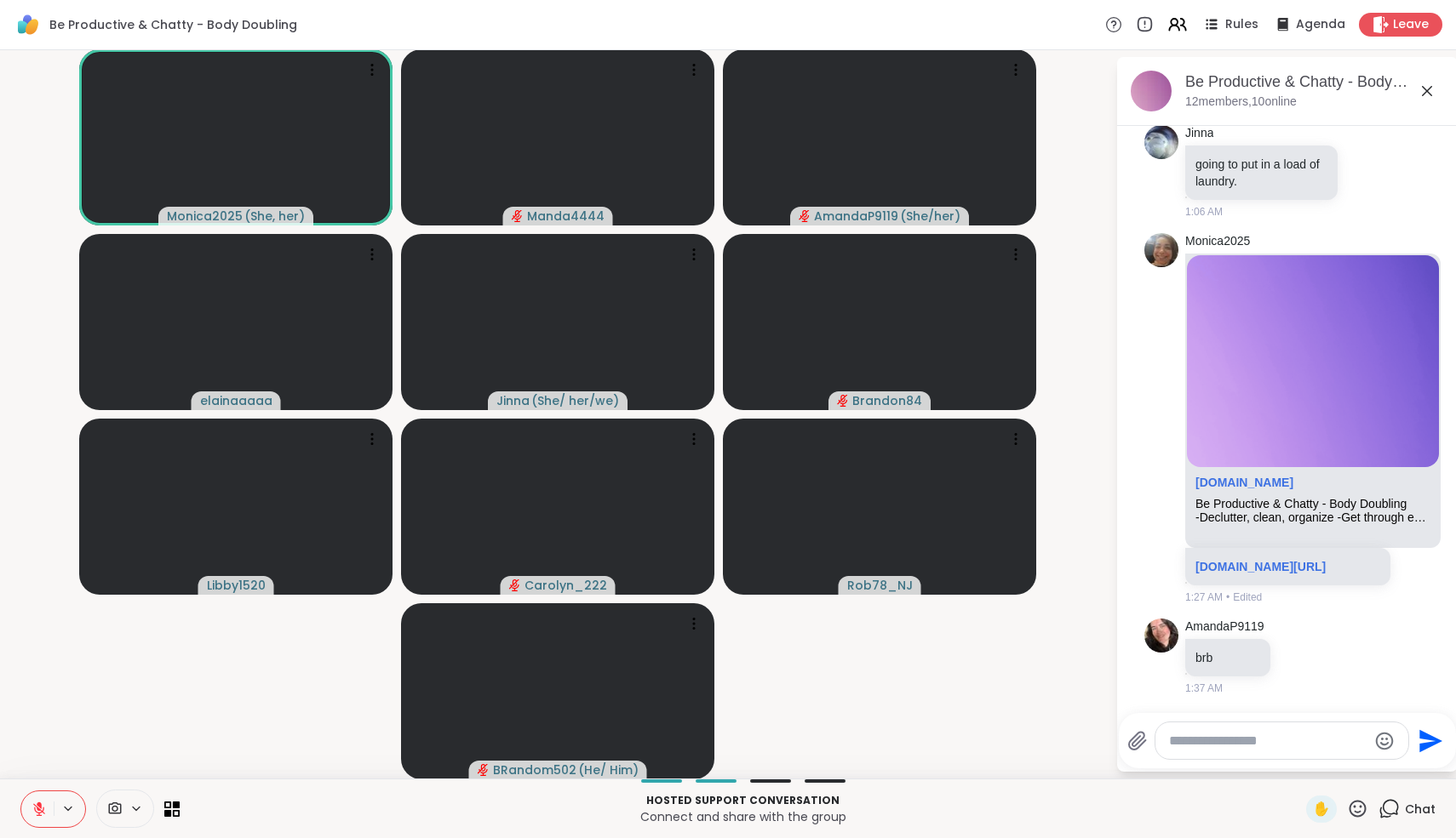
click at [39, 810] on icon at bounding box center [39, 809] width 12 height 12
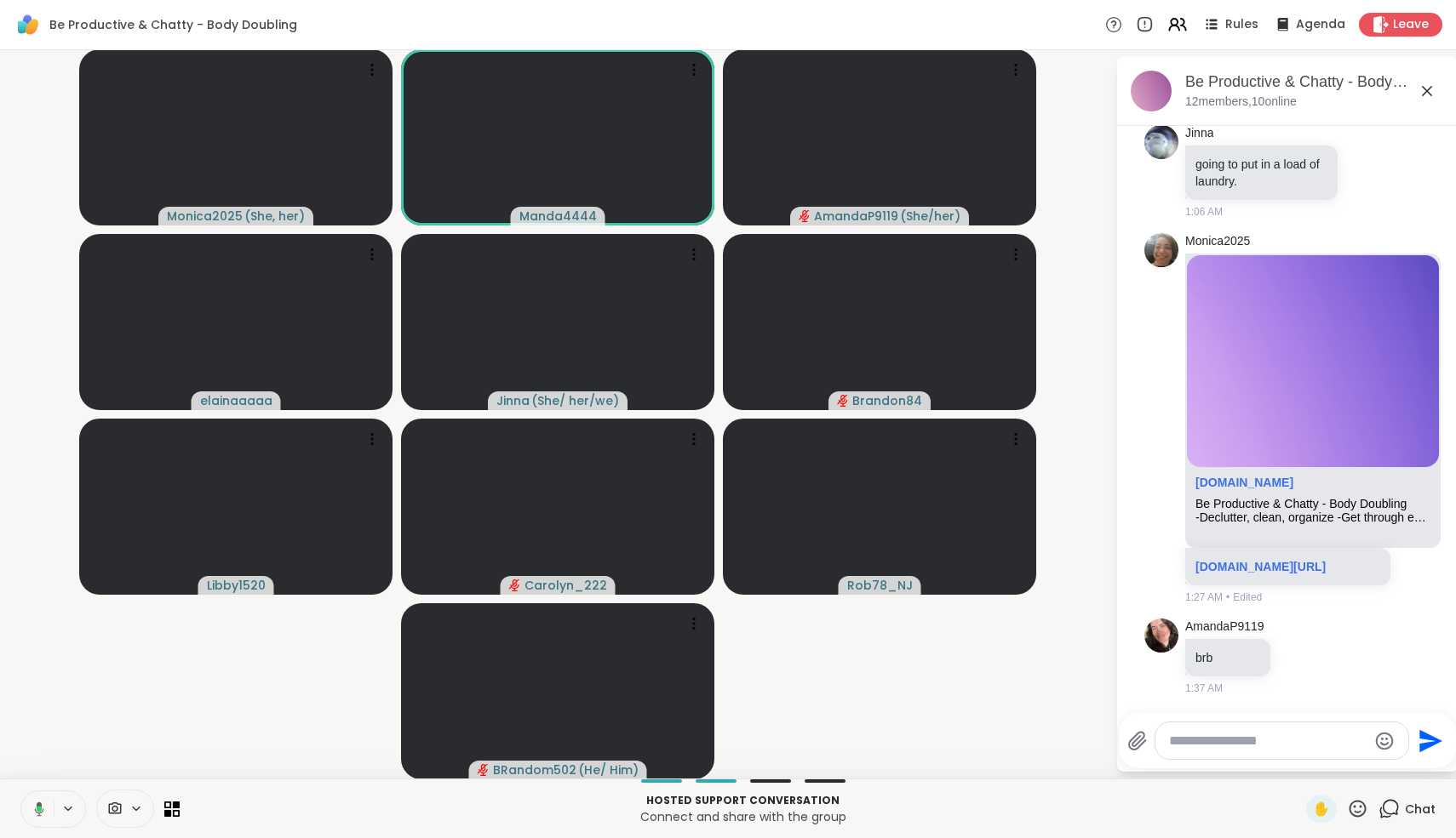
click at [39, 810] on icon at bounding box center [39, 809] width 6 height 6
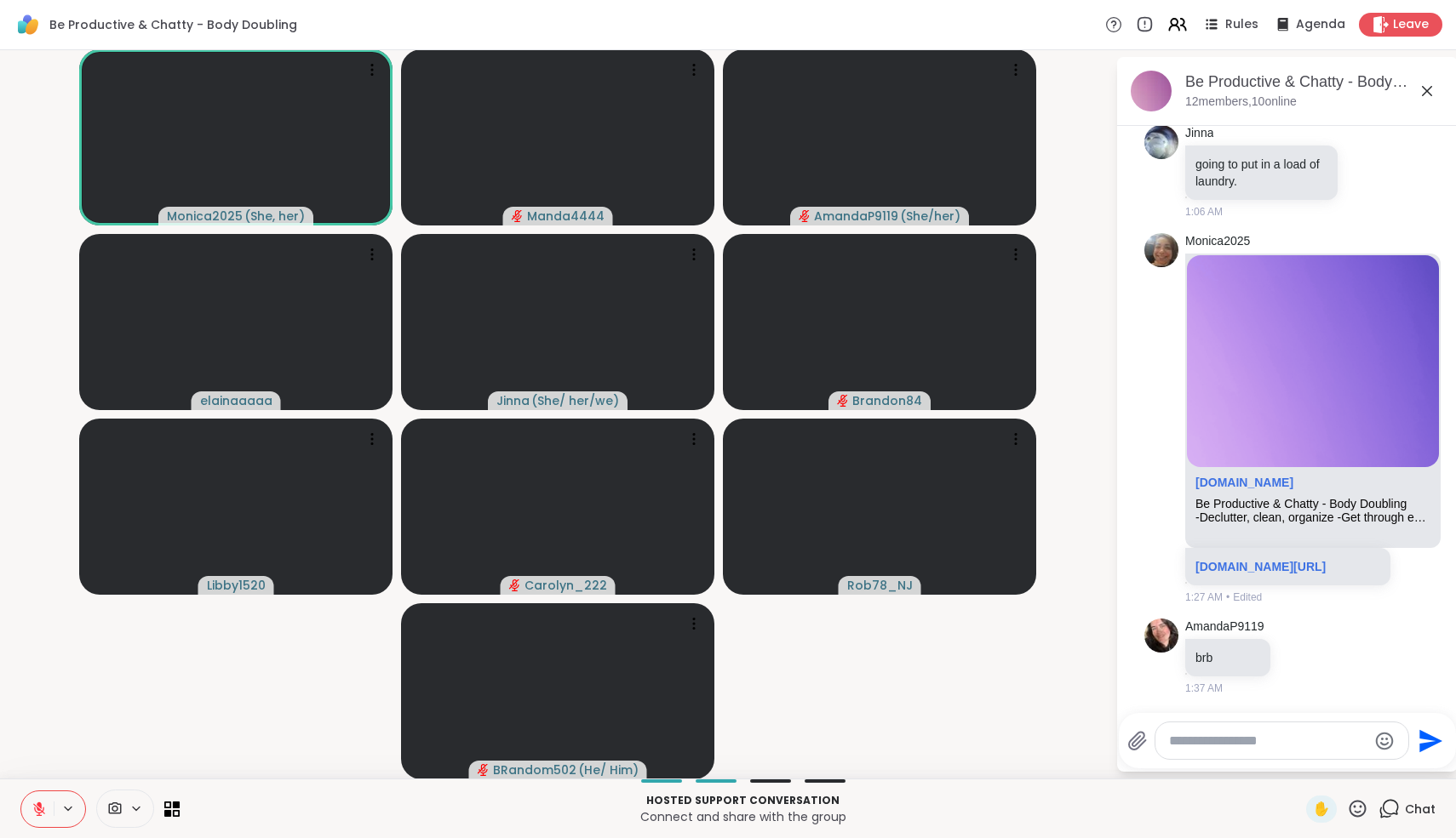
click at [39, 810] on icon at bounding box center [39, 809] width 12 height 12
click at [39, 810] on icon at bounding box center [39, 808] width 6 height 6
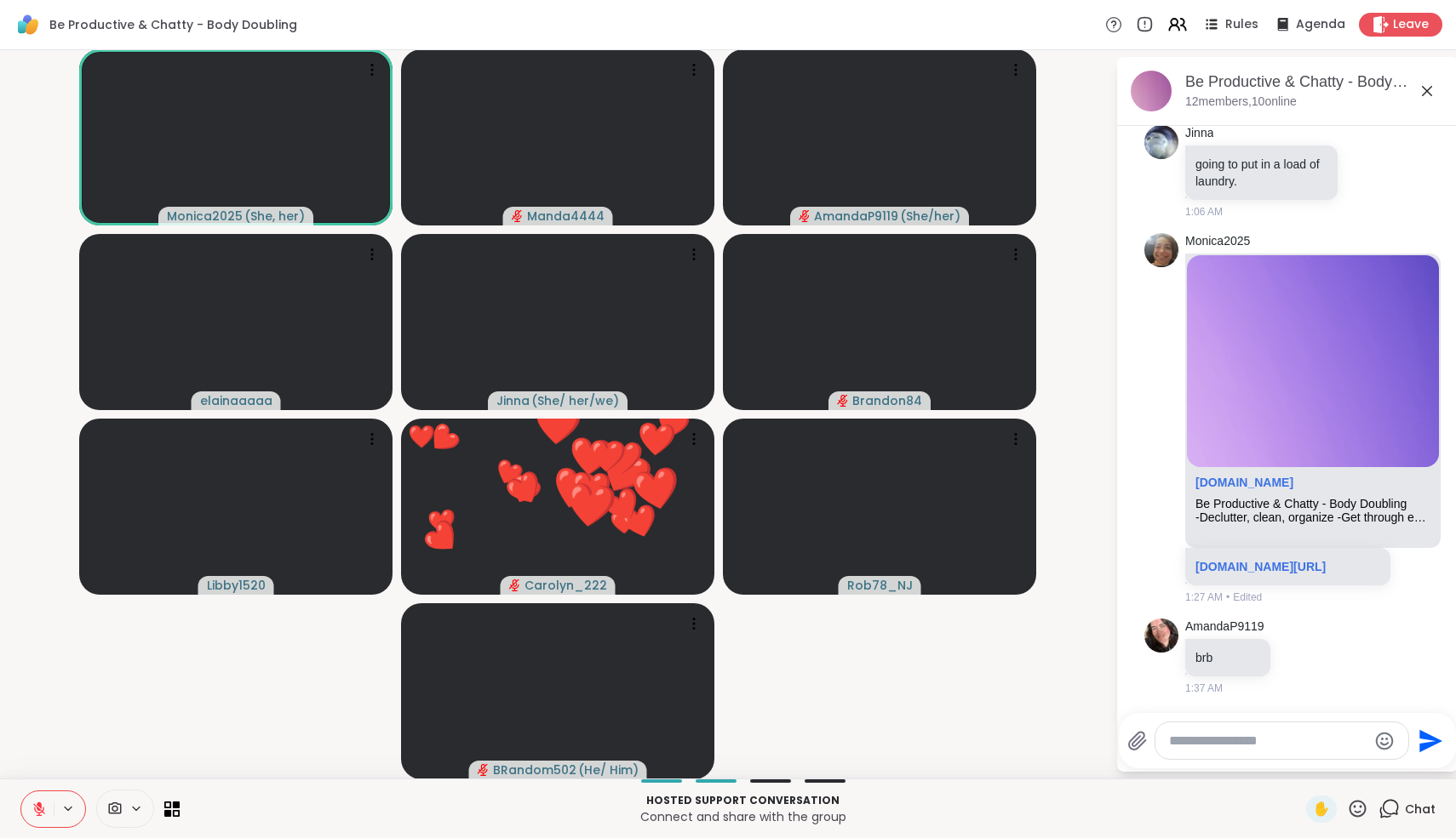
click at [39, 810] on icon at bounding box center [39, 809] width 12 height 12
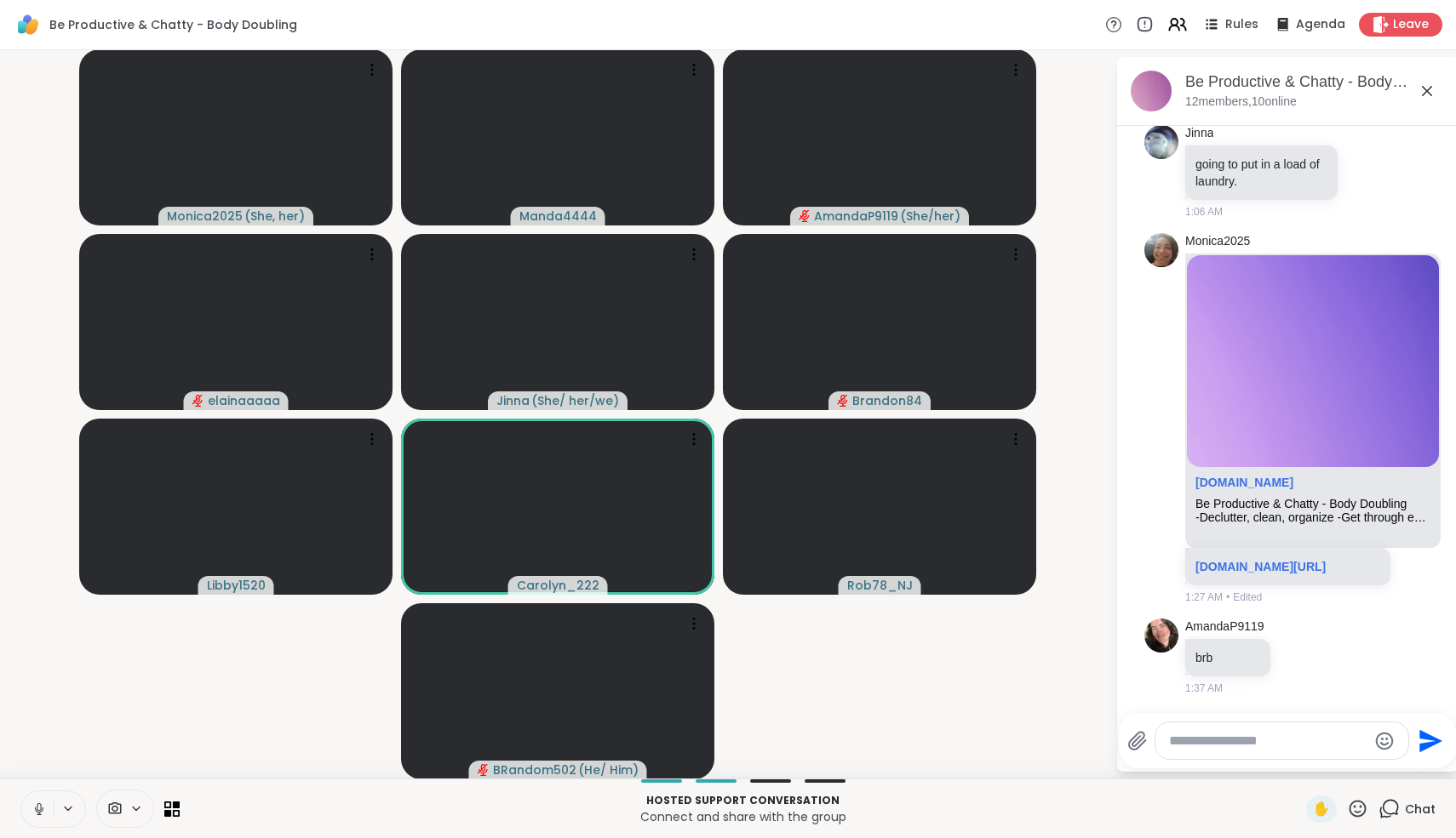
click at [39, 810] on icon at bounding box center [39, 807] width 5 height 7
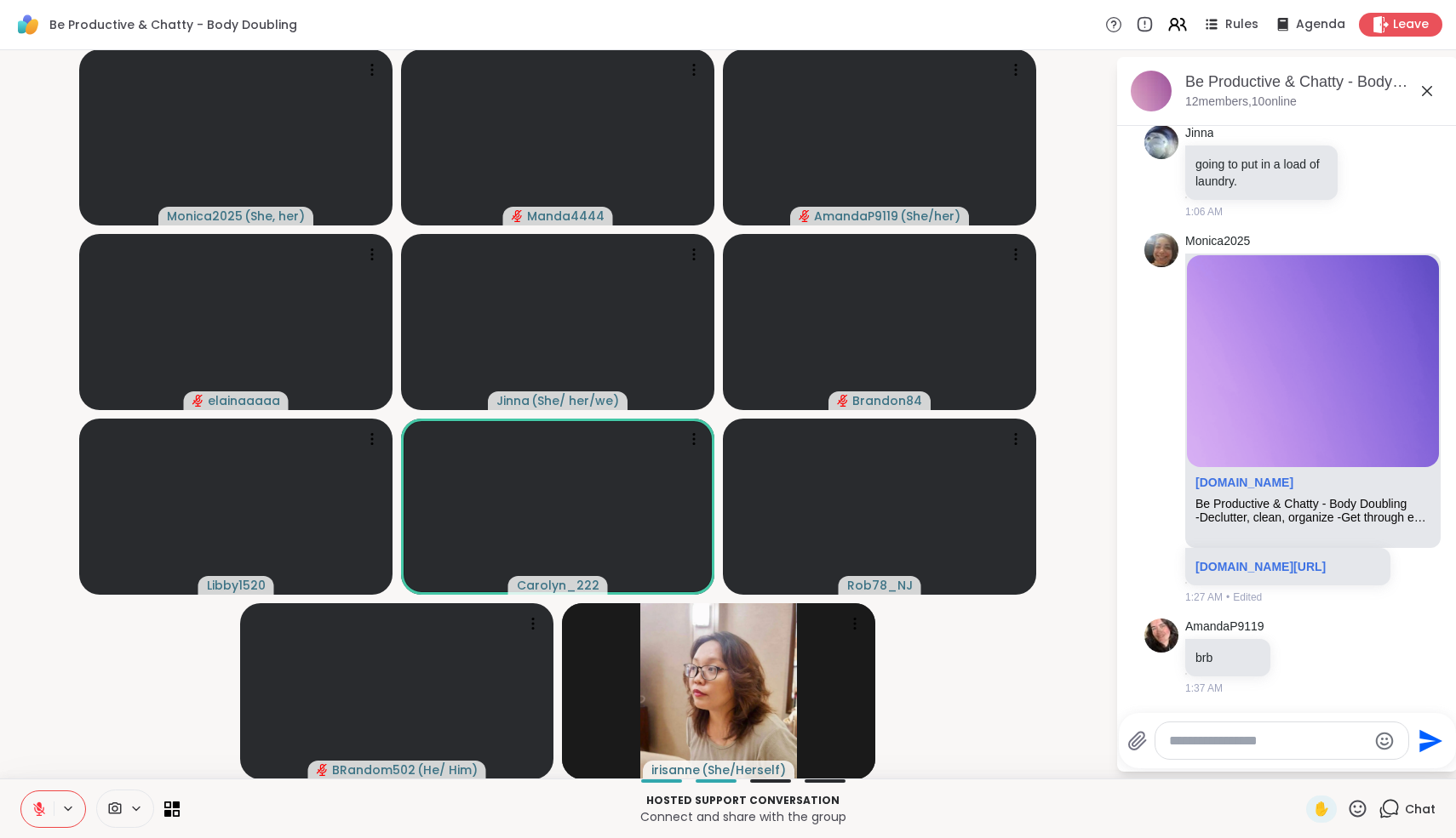
click at [39, 810] on icon at bounding box center [39, 809] width 12 height 12
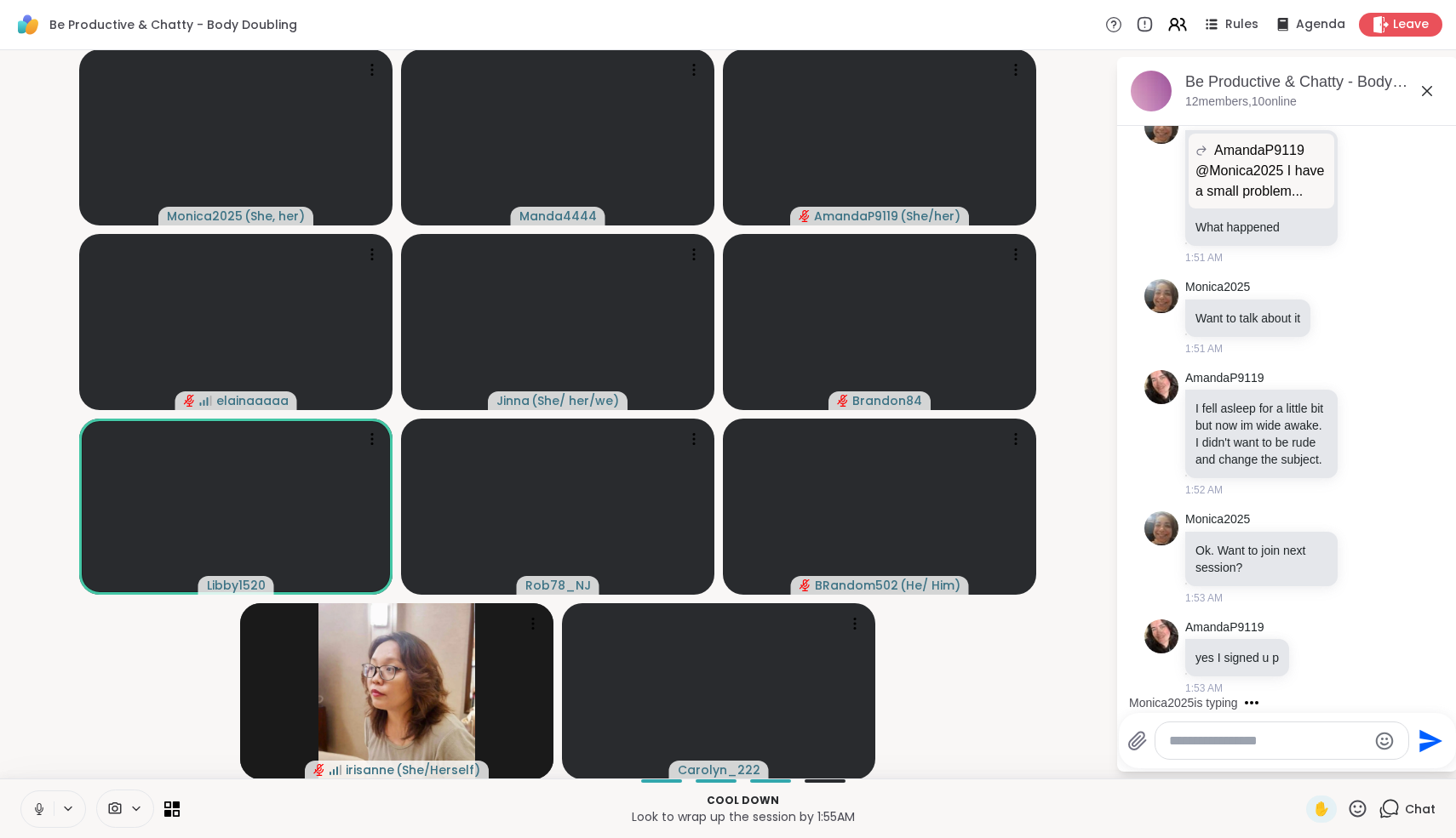
scroll to position [2730, 0]
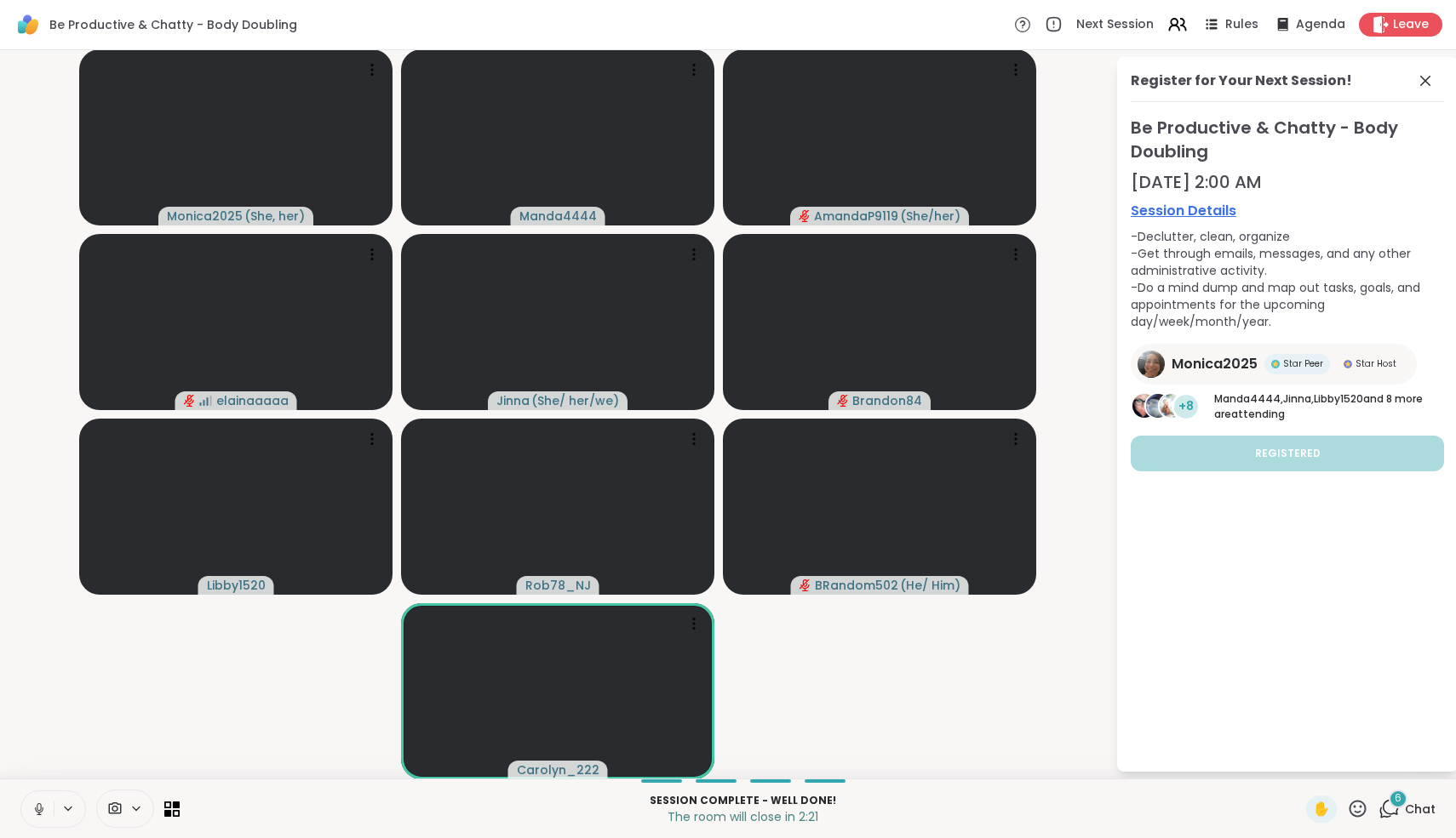
click at [1394, 799] on div "6" at bounding box center [1397, 799] width 18 height 18
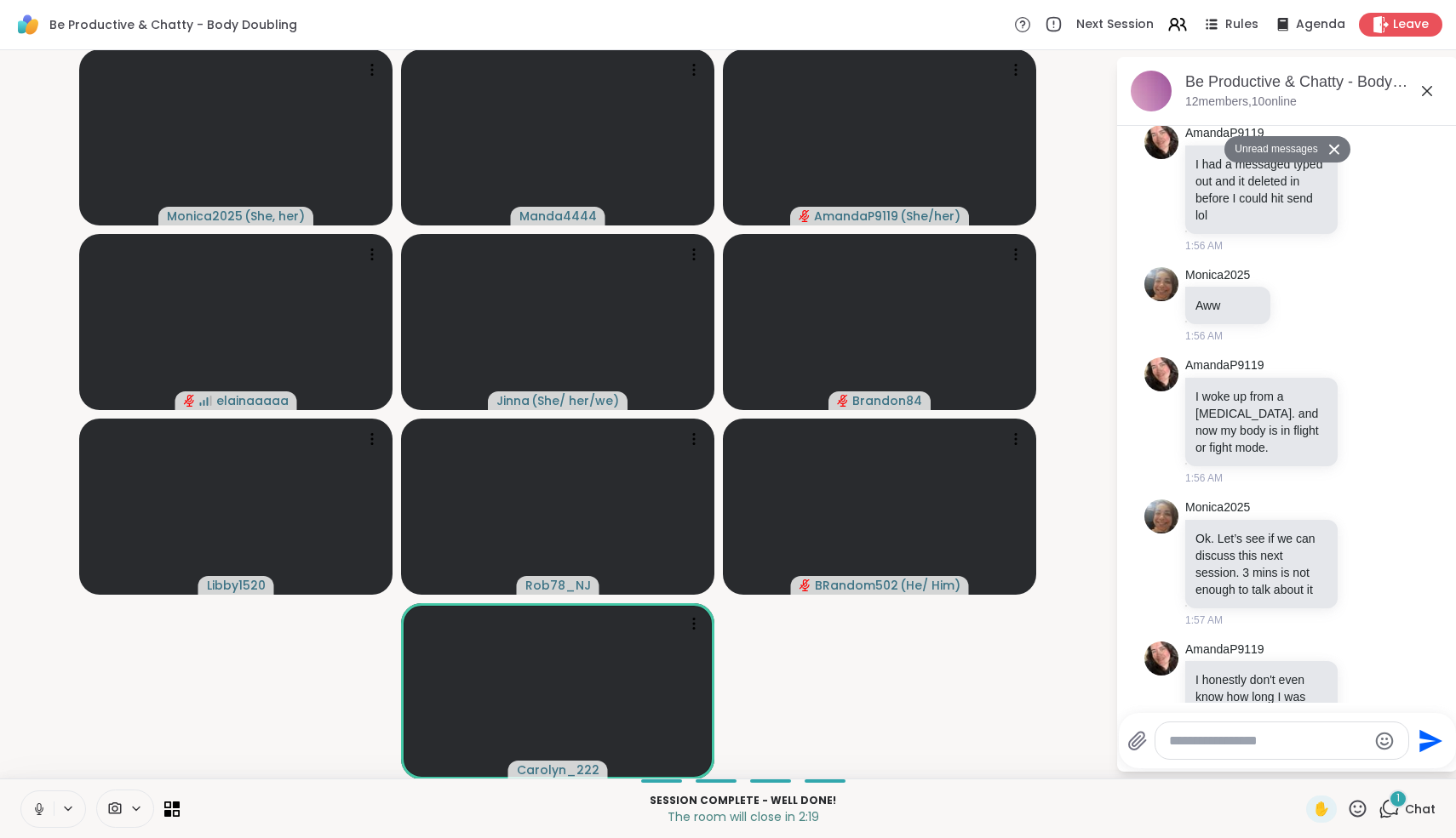
scroll to position [3595, 0]
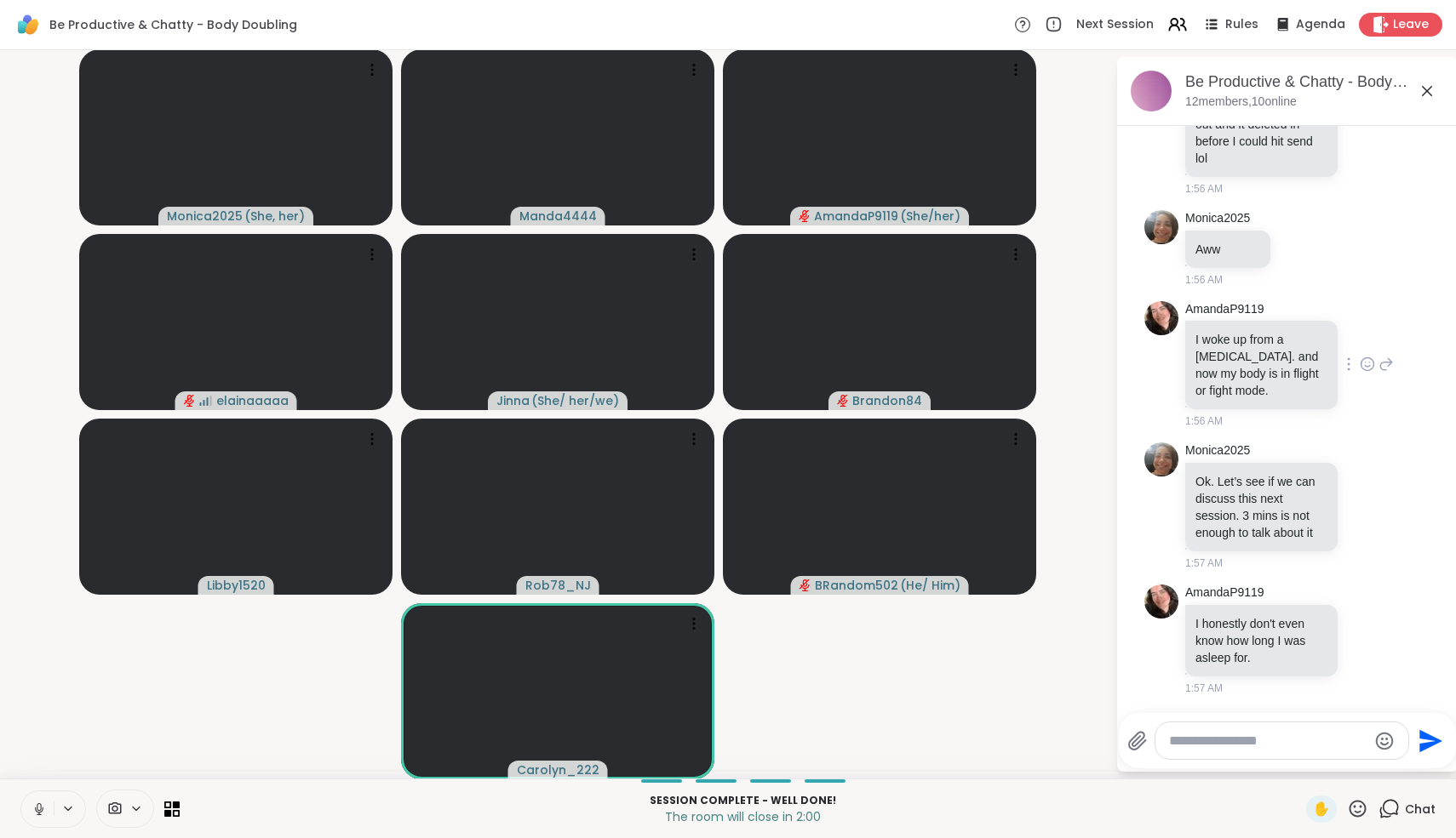
click at [1367, 361] on icon at bounding box center [1367, 364] width 16 height 17
click at [1312, 341] on div "Select Reaction: Astonished" at bounding box center [1307, 336] width 16 height 16
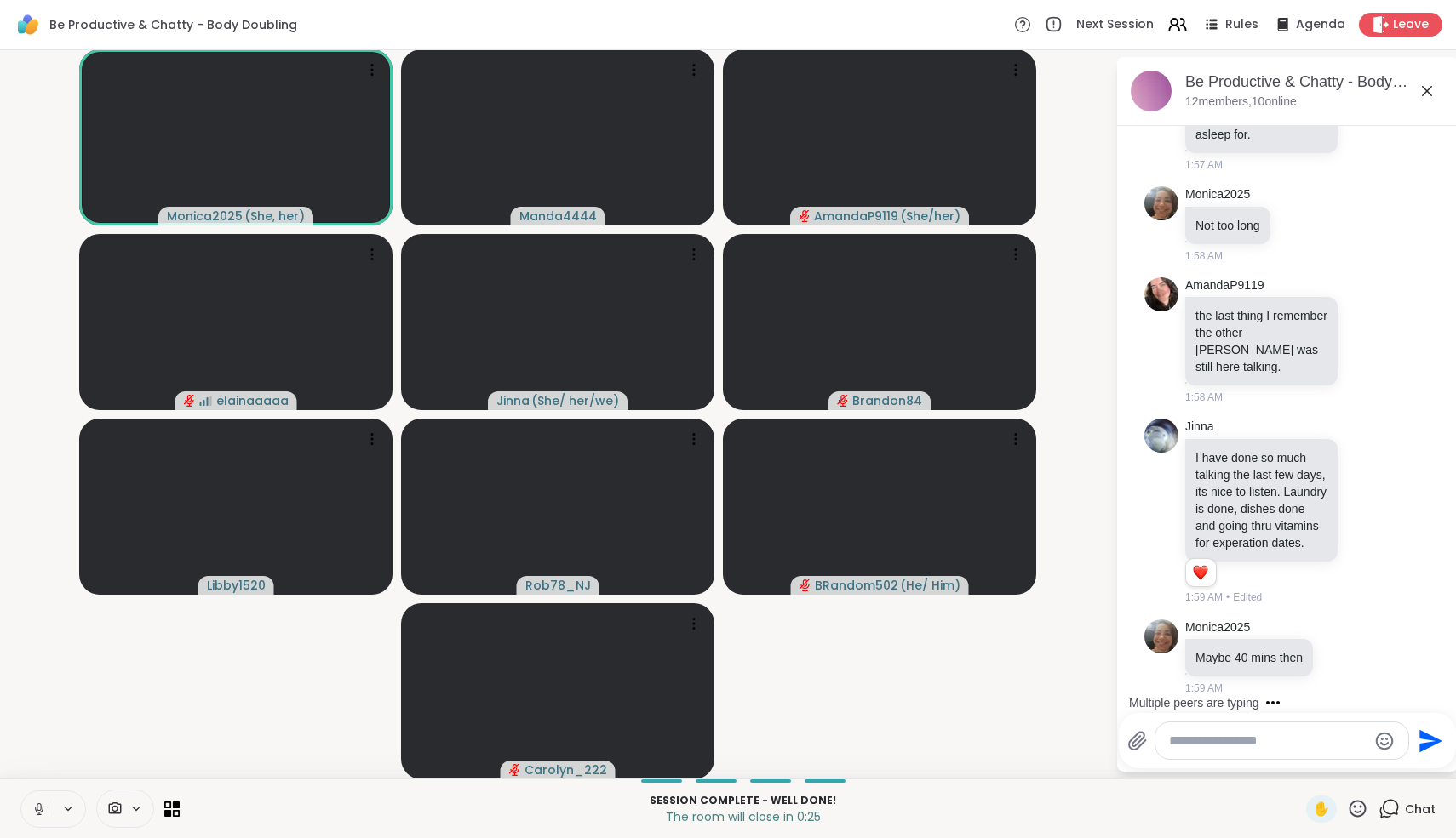
scroll to position [4251, 0]
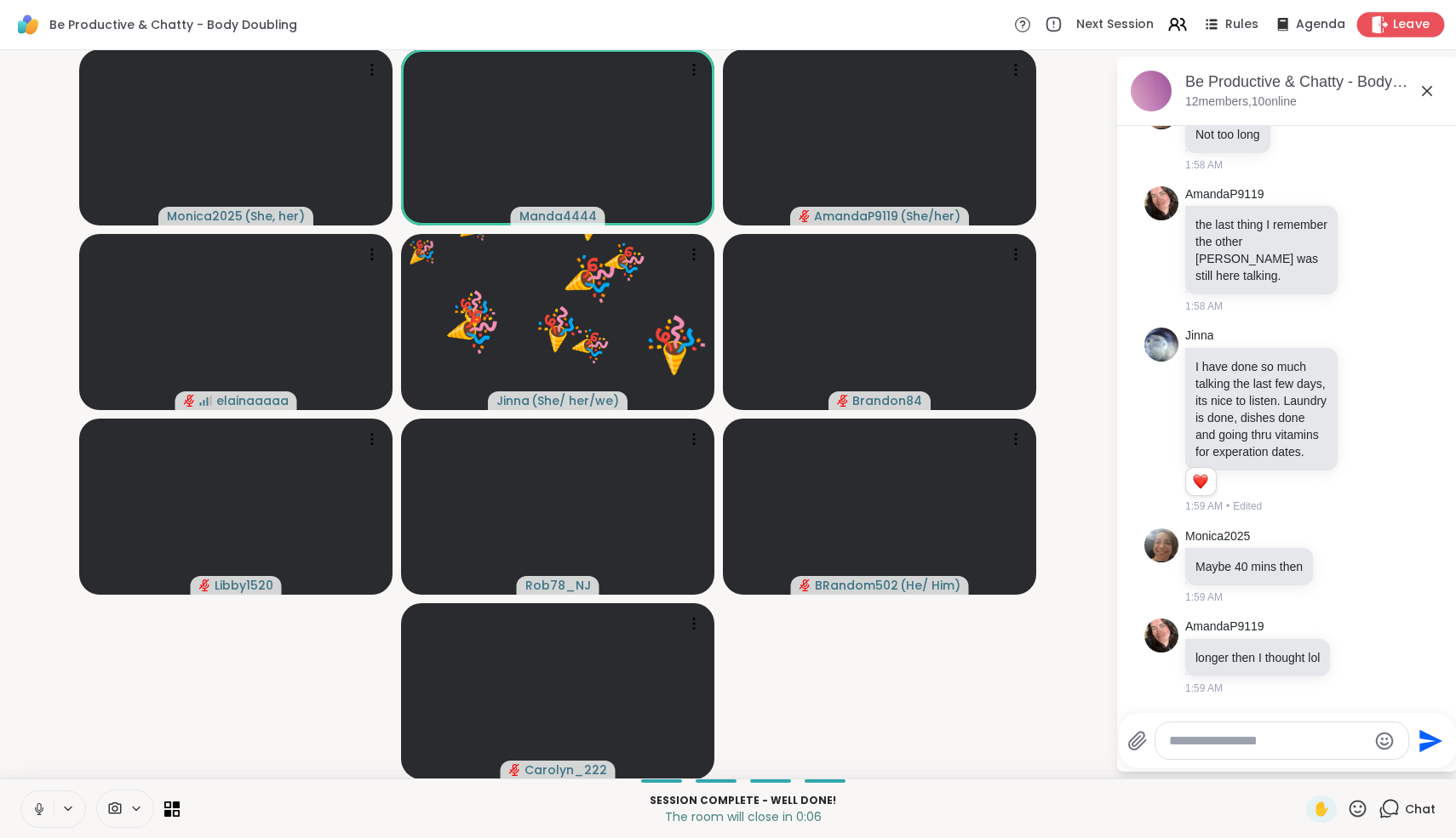
click at [1407, 18] on span "Leave" at bounding box center [1411, 25] width 38 height 17
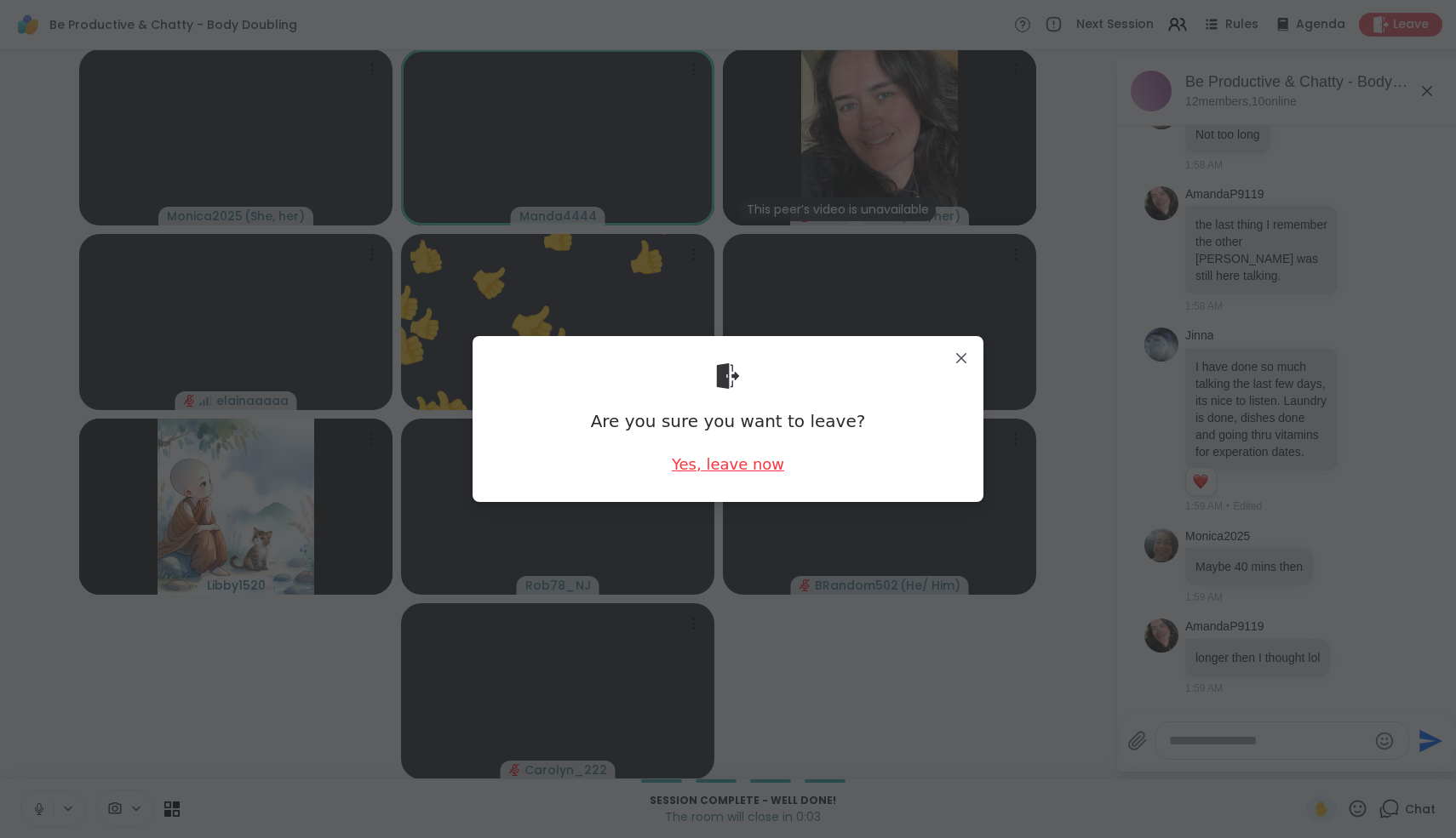
click at [742, 471] on div "Yes, leave now" at bounding box center [728, 464] width 113 height 21
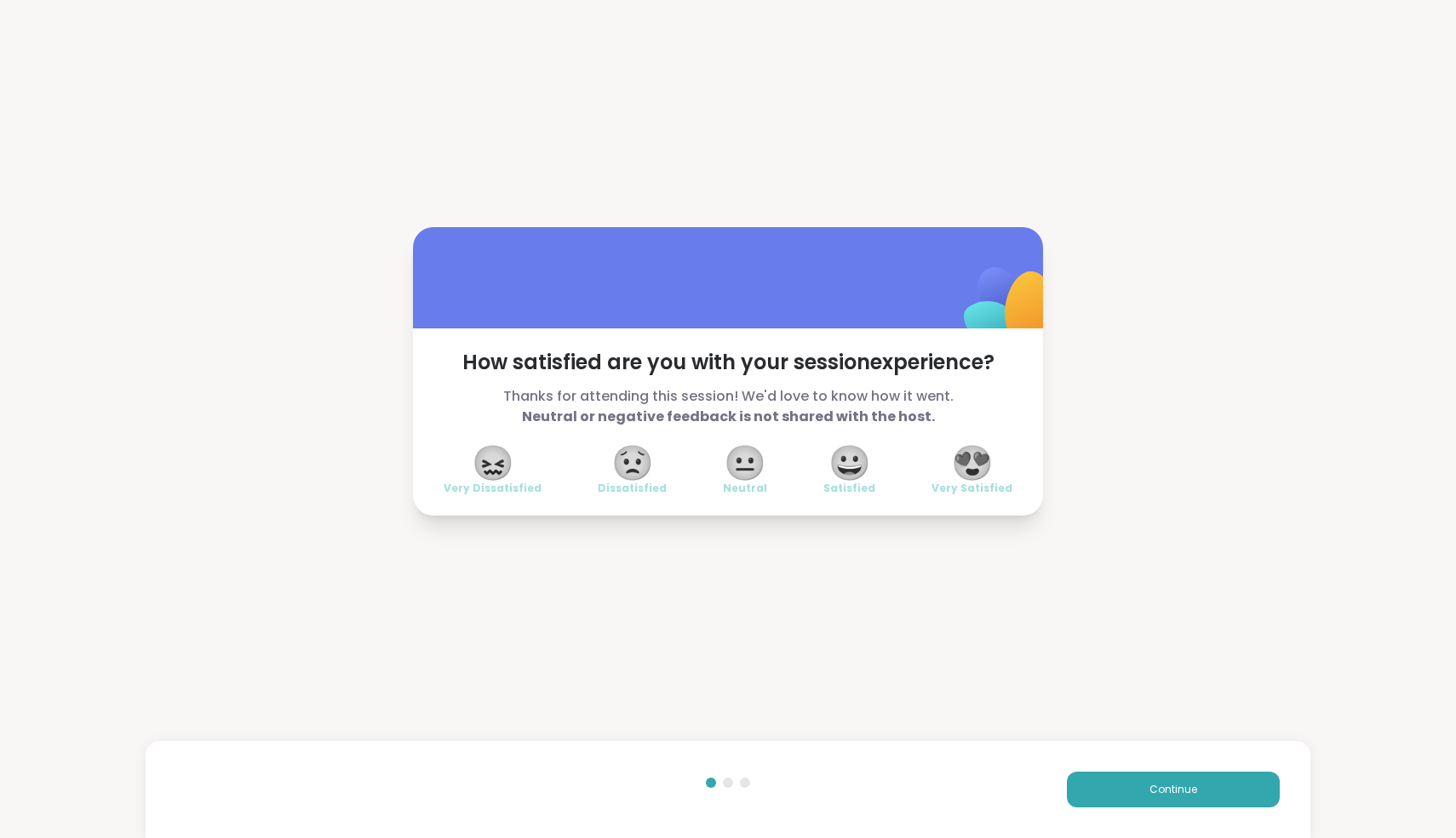
click at [981, 461] on span "😍" at bounding box center [972, 462] width 42 height 30
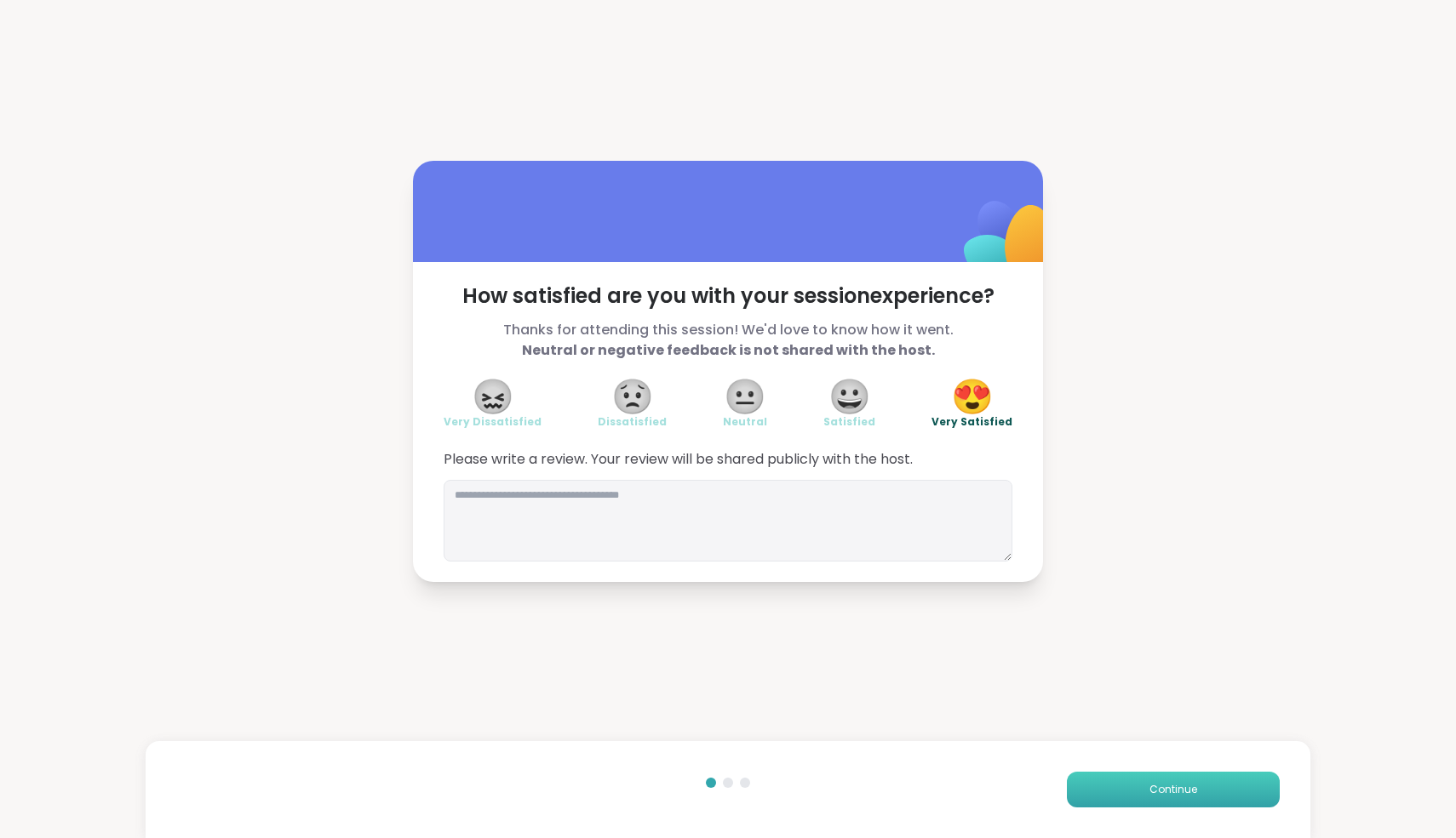
click at [1132, 784] on button "Continue" at bounding box center [1173, 789] width 213 height 36
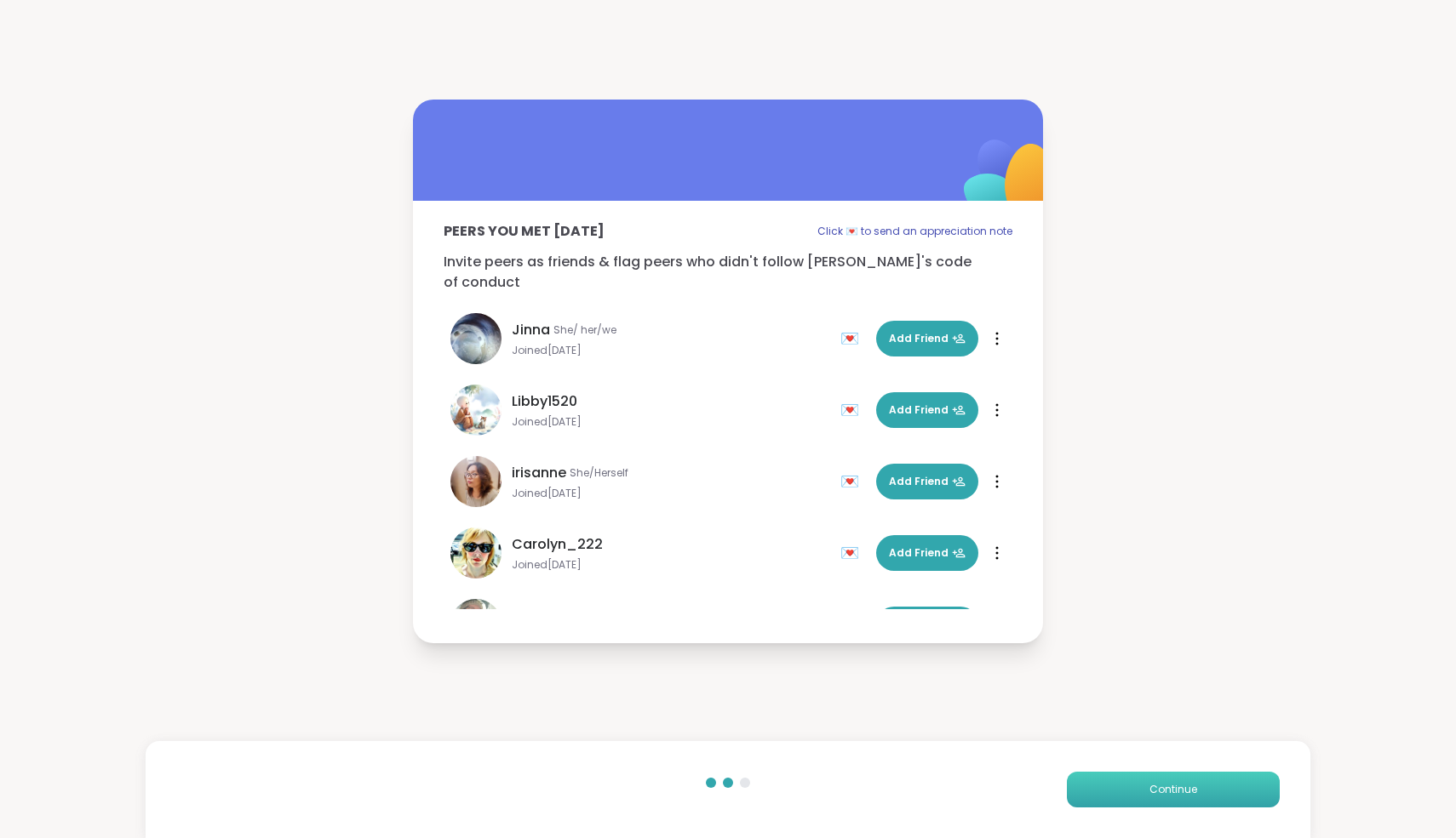
click at [1147, 788] on button "Continue" at bounding box center [1173, 789] width 213 height 36
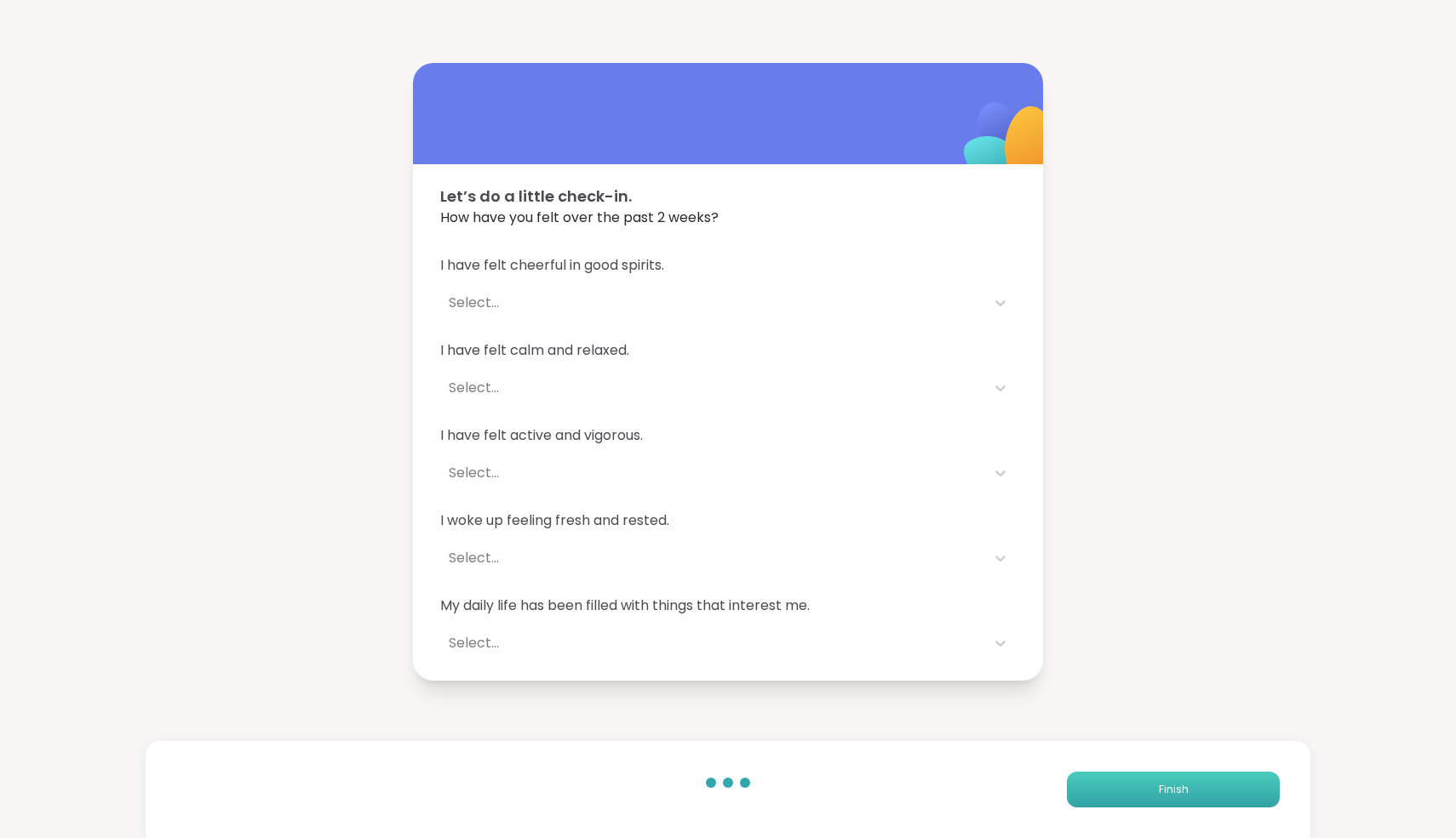
click at [1147, 788] on button "Finish" at bounding box center [1173, 789] width 213 height 36
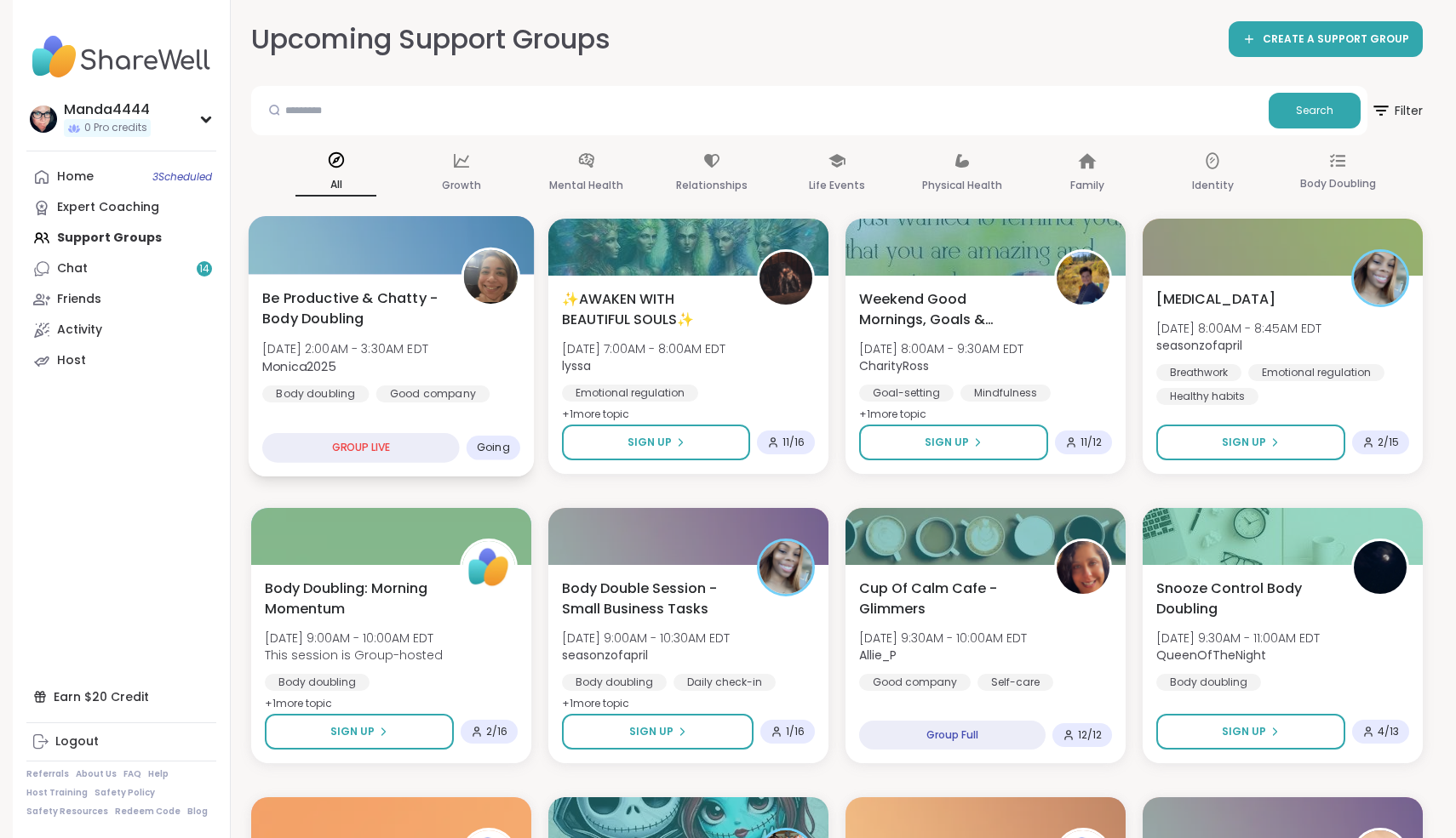
click at [351, 364] on span "Monica2025" at bounding box center [345, 366] width 166 height 17
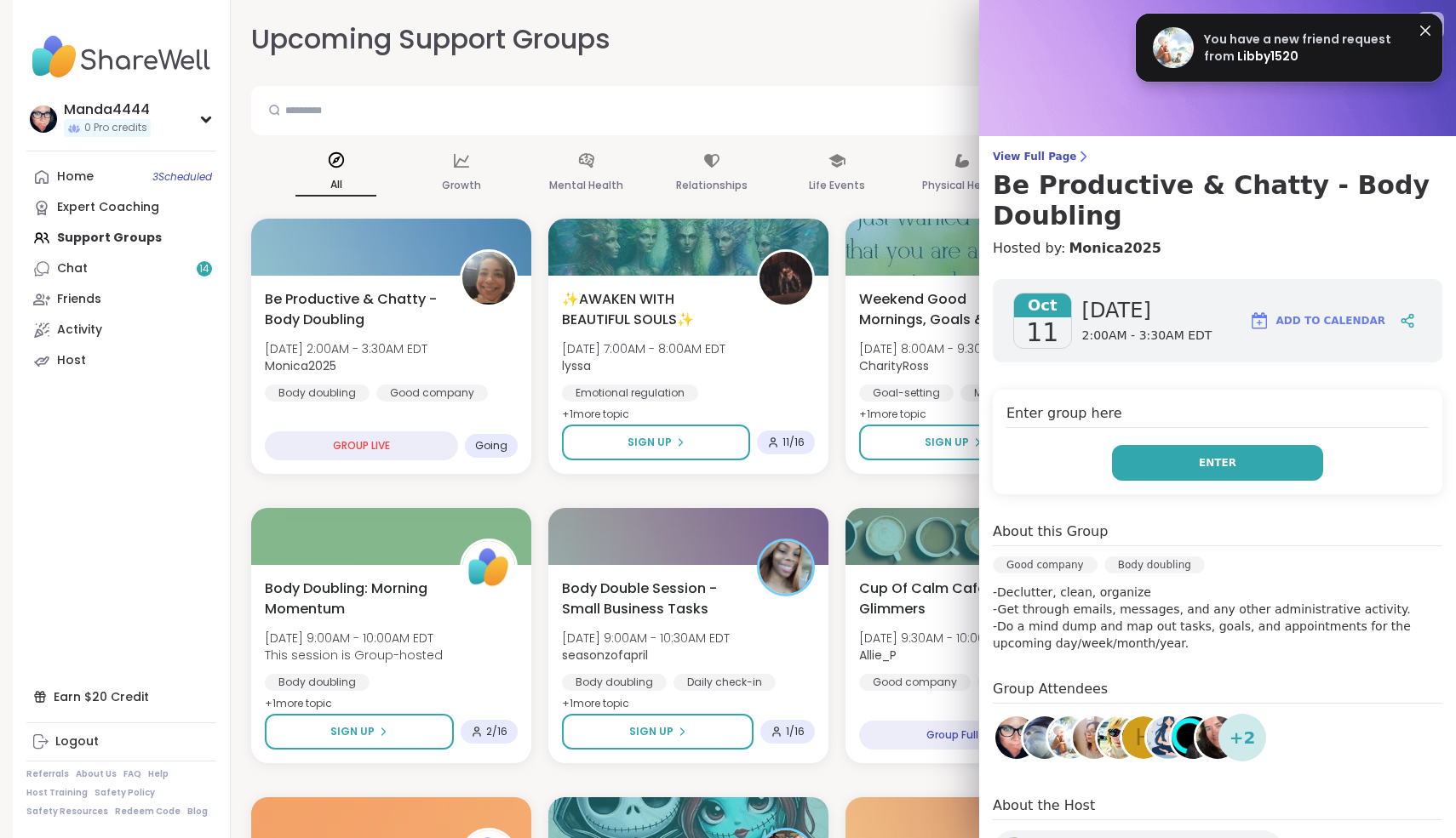
click at [1282, 462] on button "Enter" at bounding box center [1218, 463] width 211 height 36
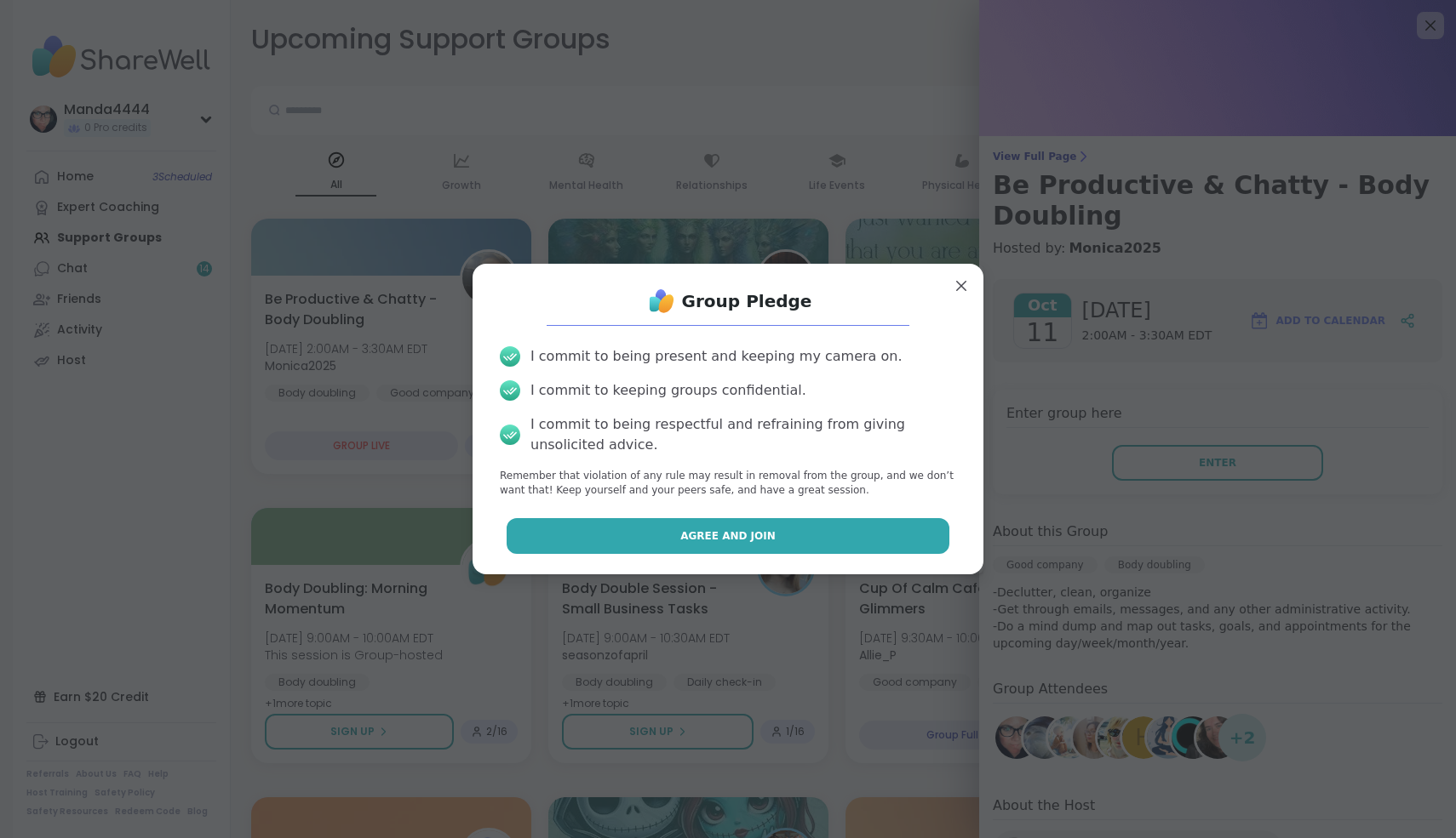
click at [836, 546] on button "Agree and Join" at bounding box center [728, 535] width 444 height 36
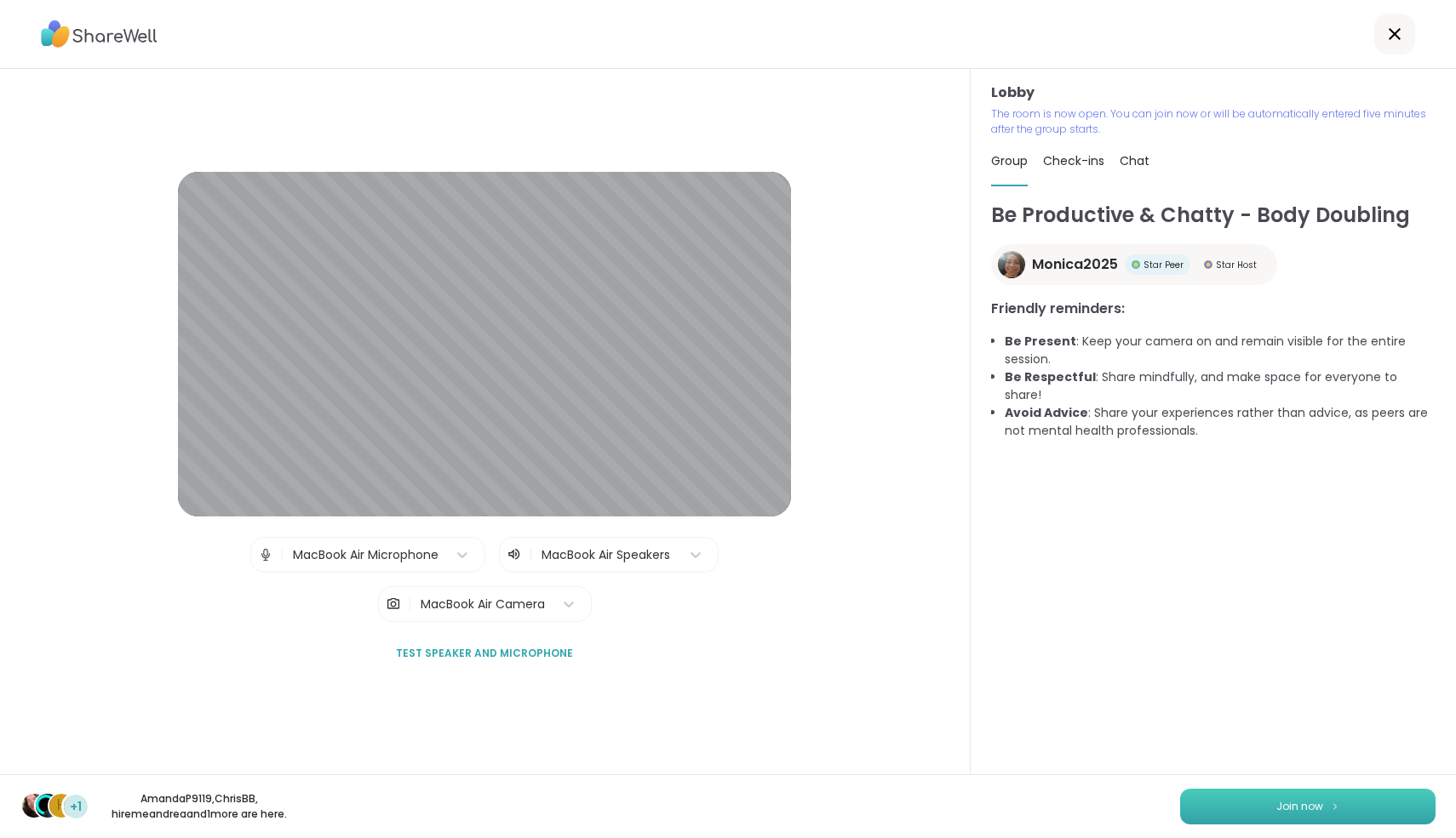
click at [1295, 814] on button "Join now" at bounding box center [1307, 807] width 256 height 36
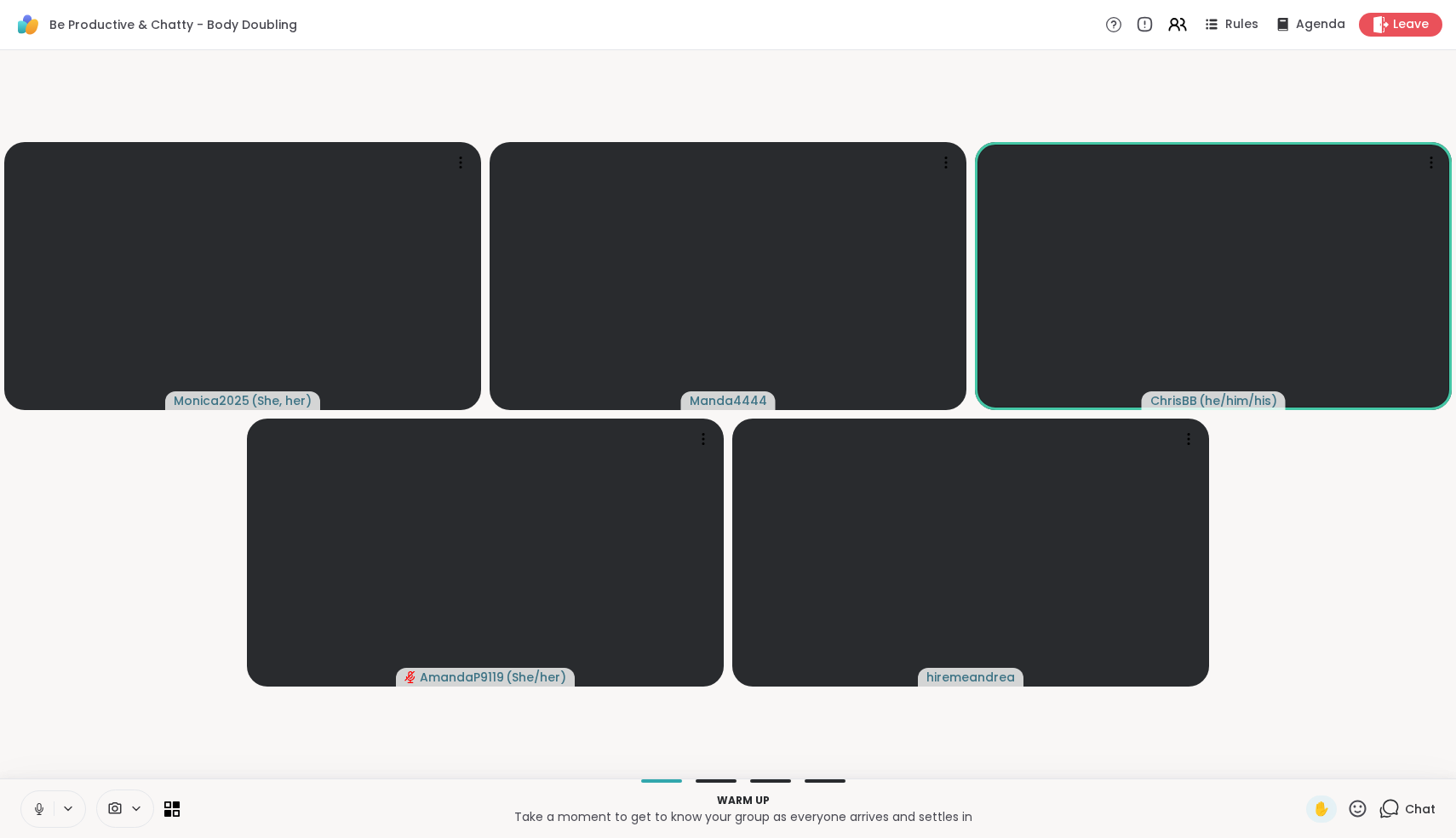
click at [41, 808] on icon at bounding box center [39, 807] width 5 height 7
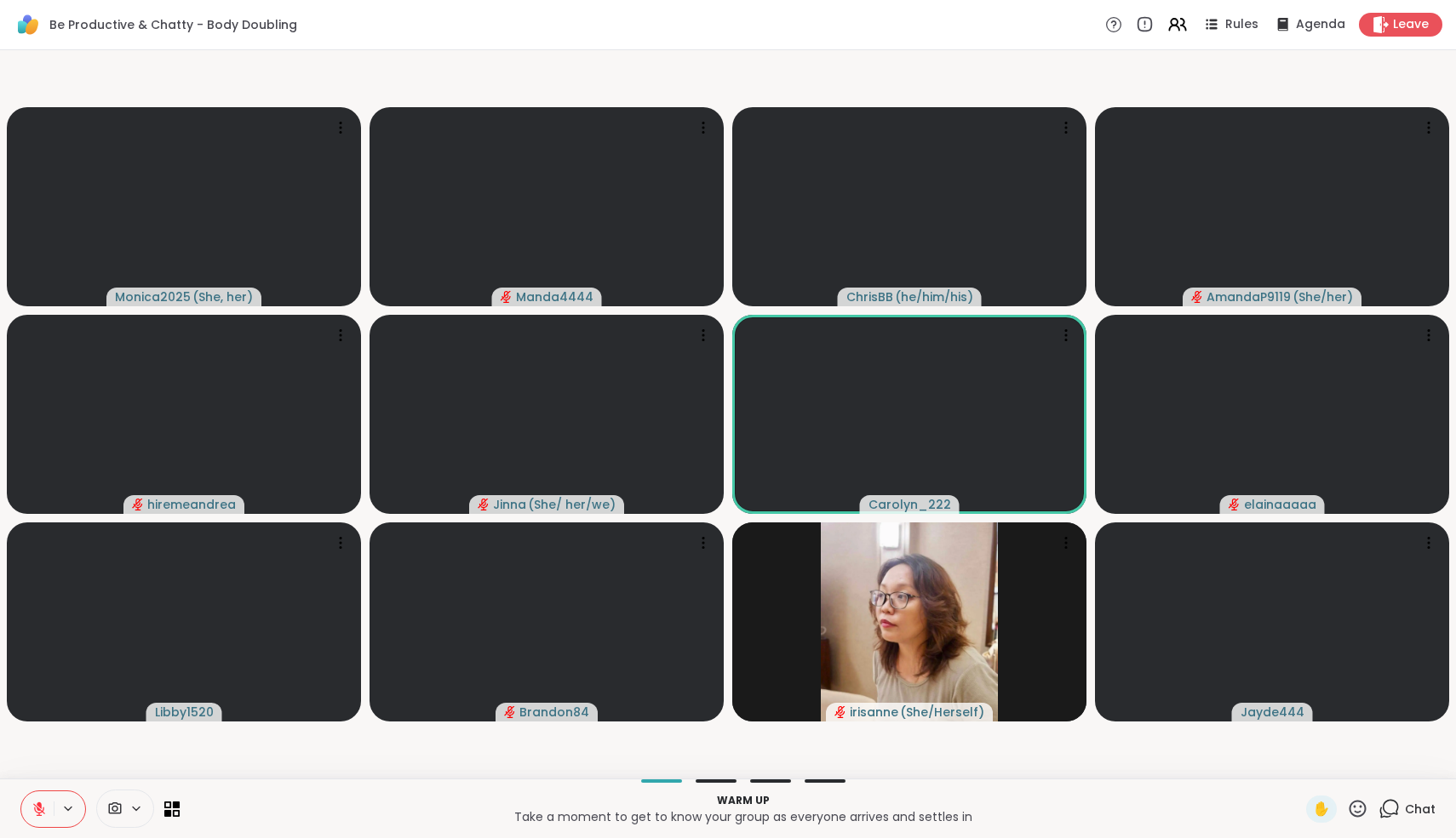
click at [41, 808] on icon at bounding box center [39, 805] width 6 height 6
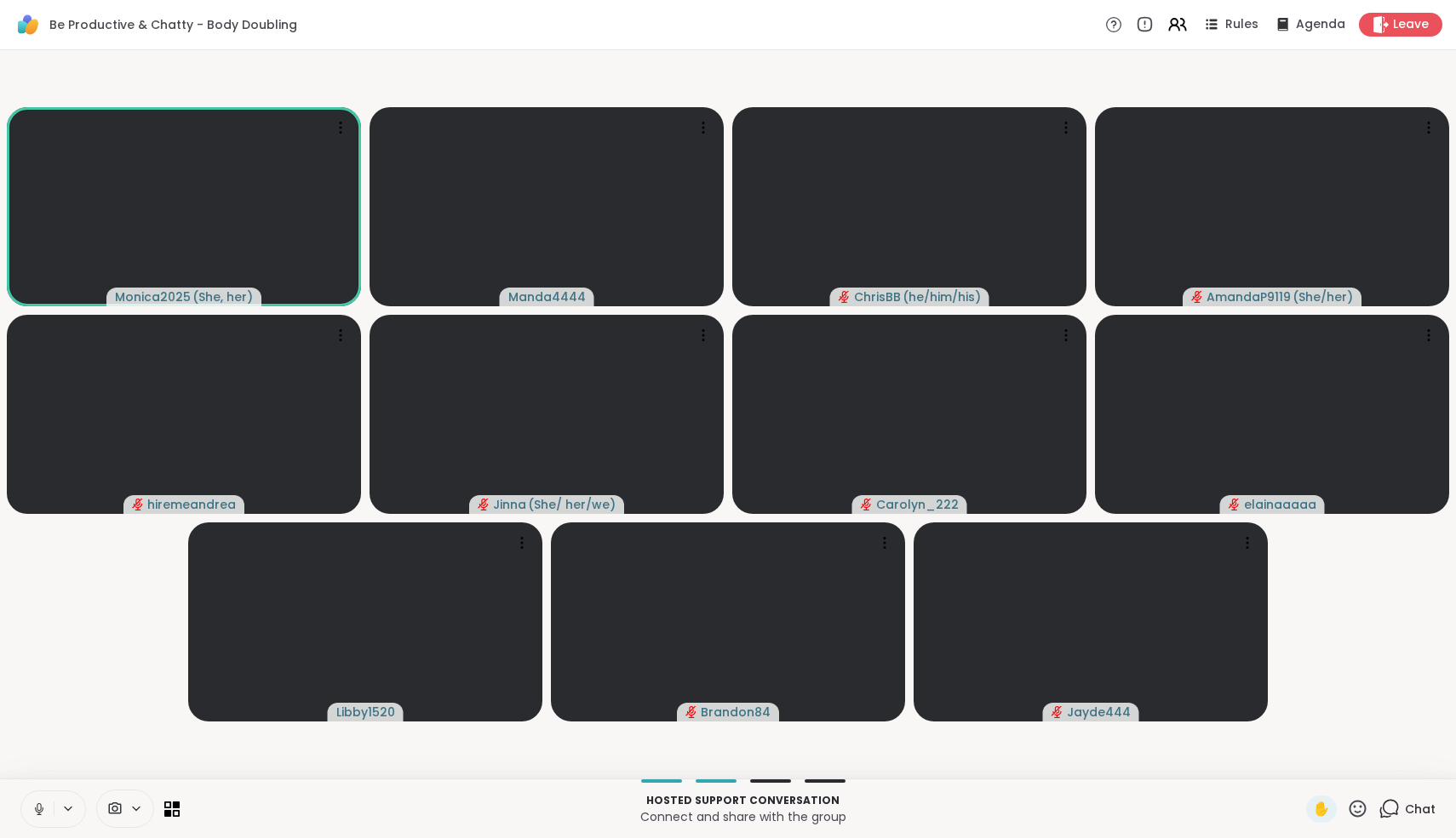
click at [41, 808] on icon at bounding box center [39, 807] width 5 height 7
click at [43, 799] on button at bounding box center [37, 809] width 32 height 36
click at [42, 799] on button at bounding box center [37, 809] width 32 height 36
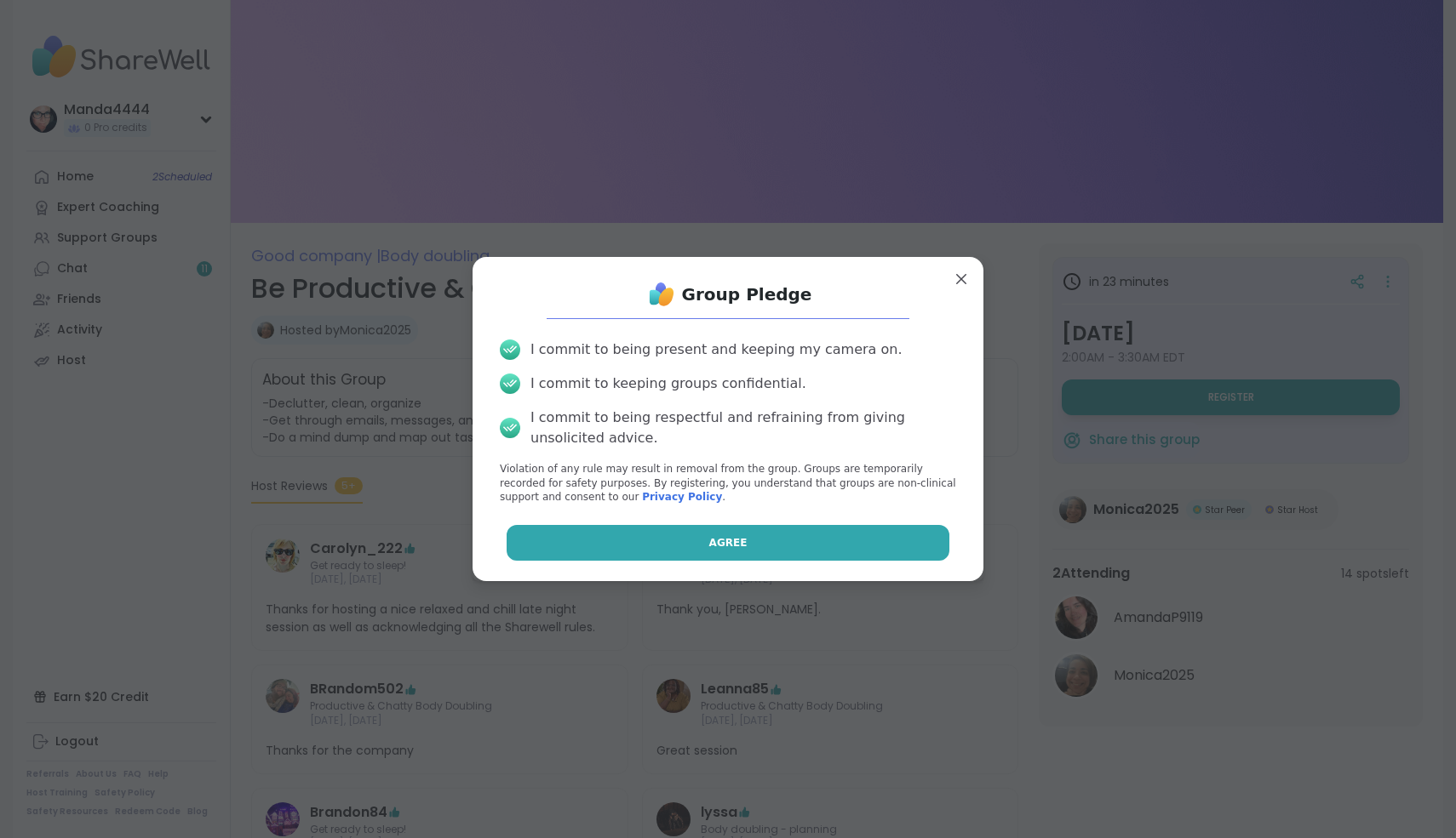
click at [816, 528] on button "Agree" at bounding box center [728, 543] width 444 height 36
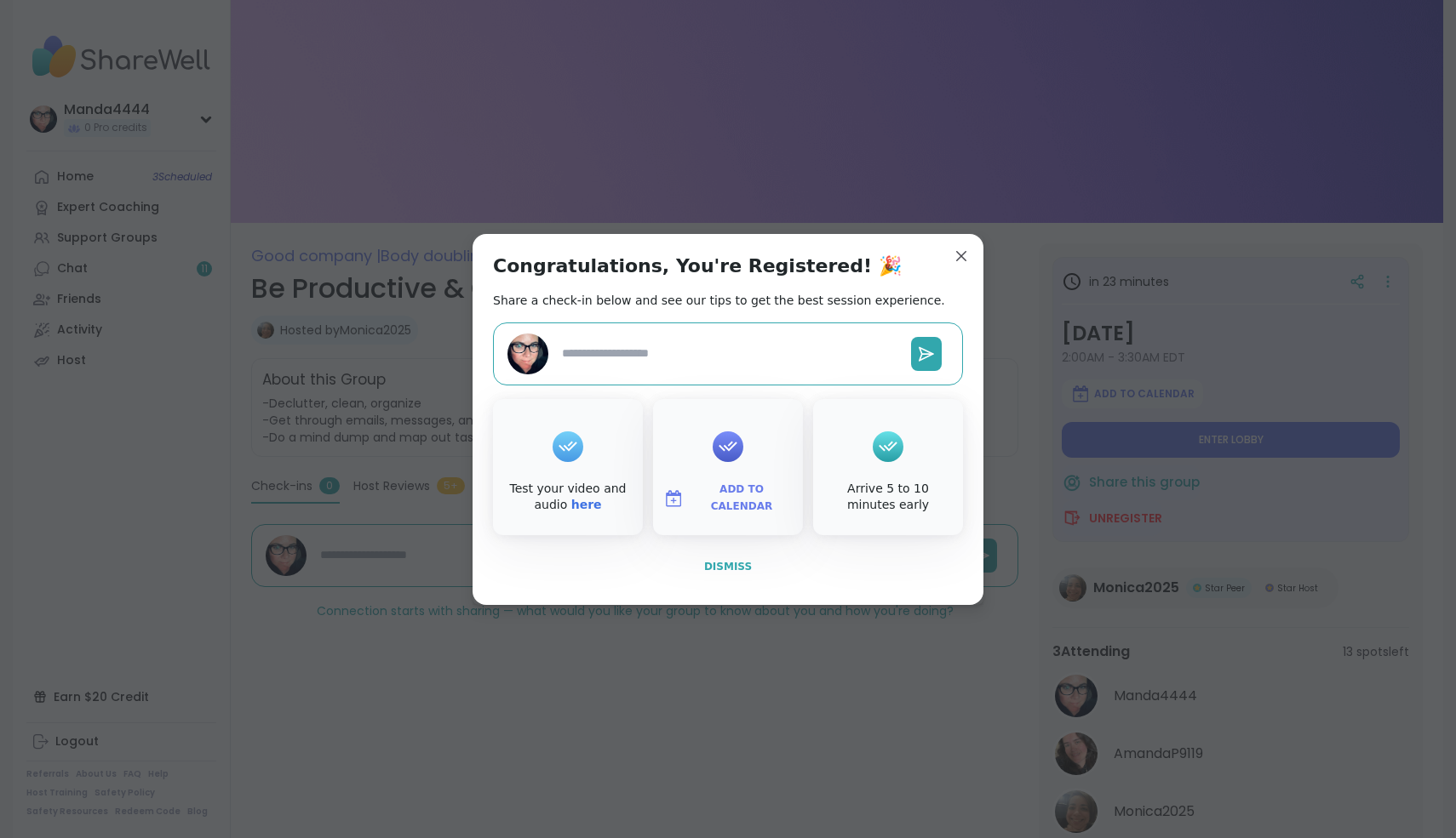
click at [740, 563] on span "Dismiss" at bounding box center [728, 567] width 48 height 12
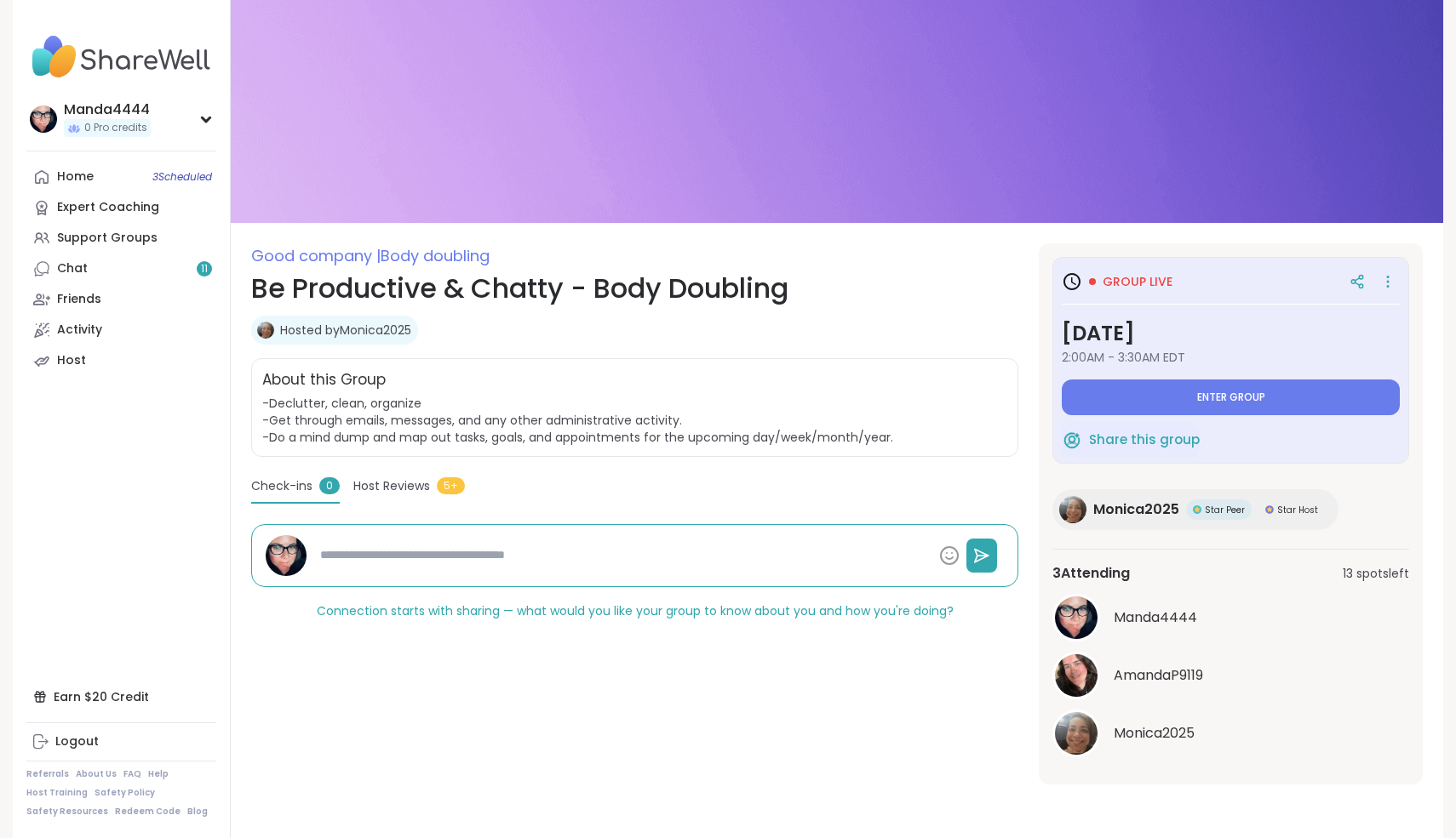
type textarea "*"
